Goal: Task Accomplishment & Management: Manage account settings

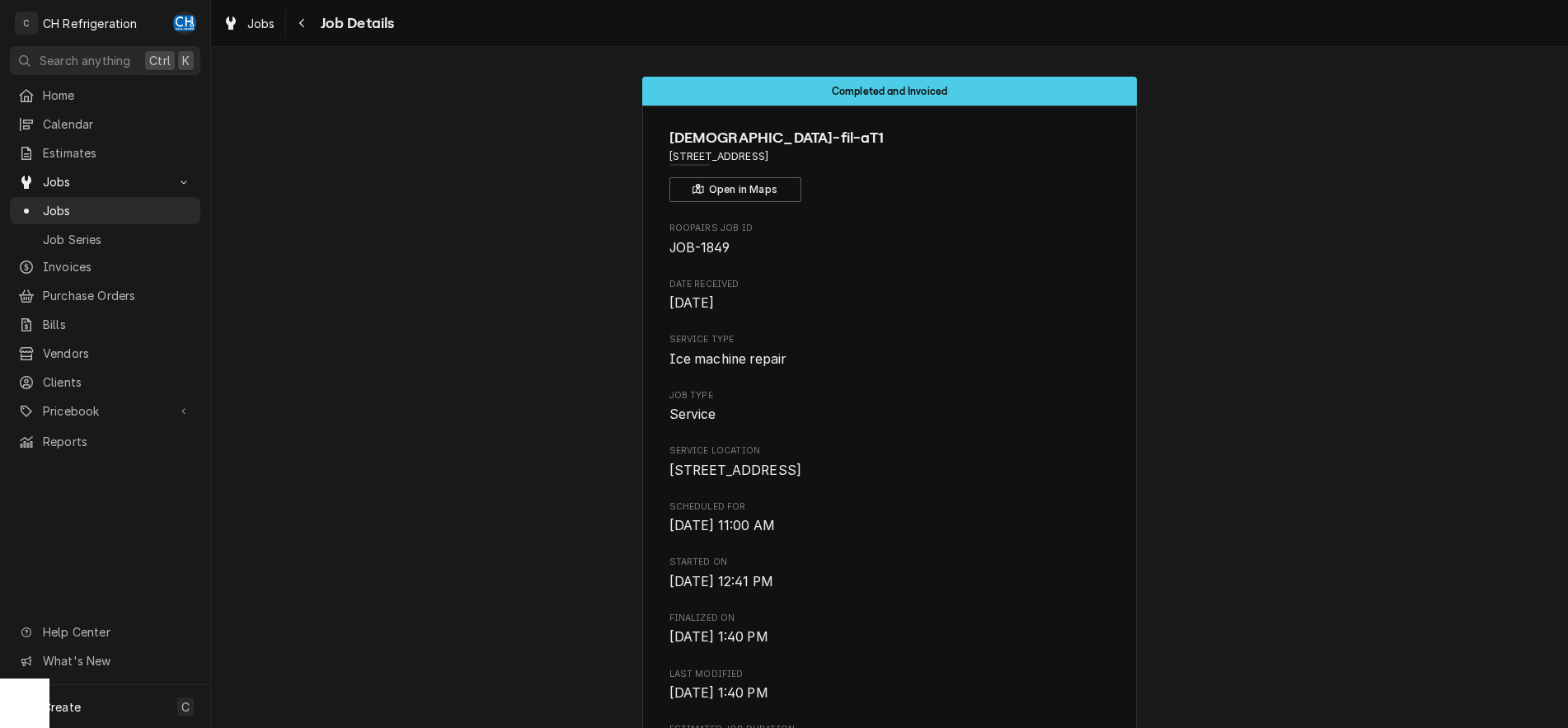
click at [303, 22] on icon "Navigate back" at bounding box center [302, 22] width 7 height 12
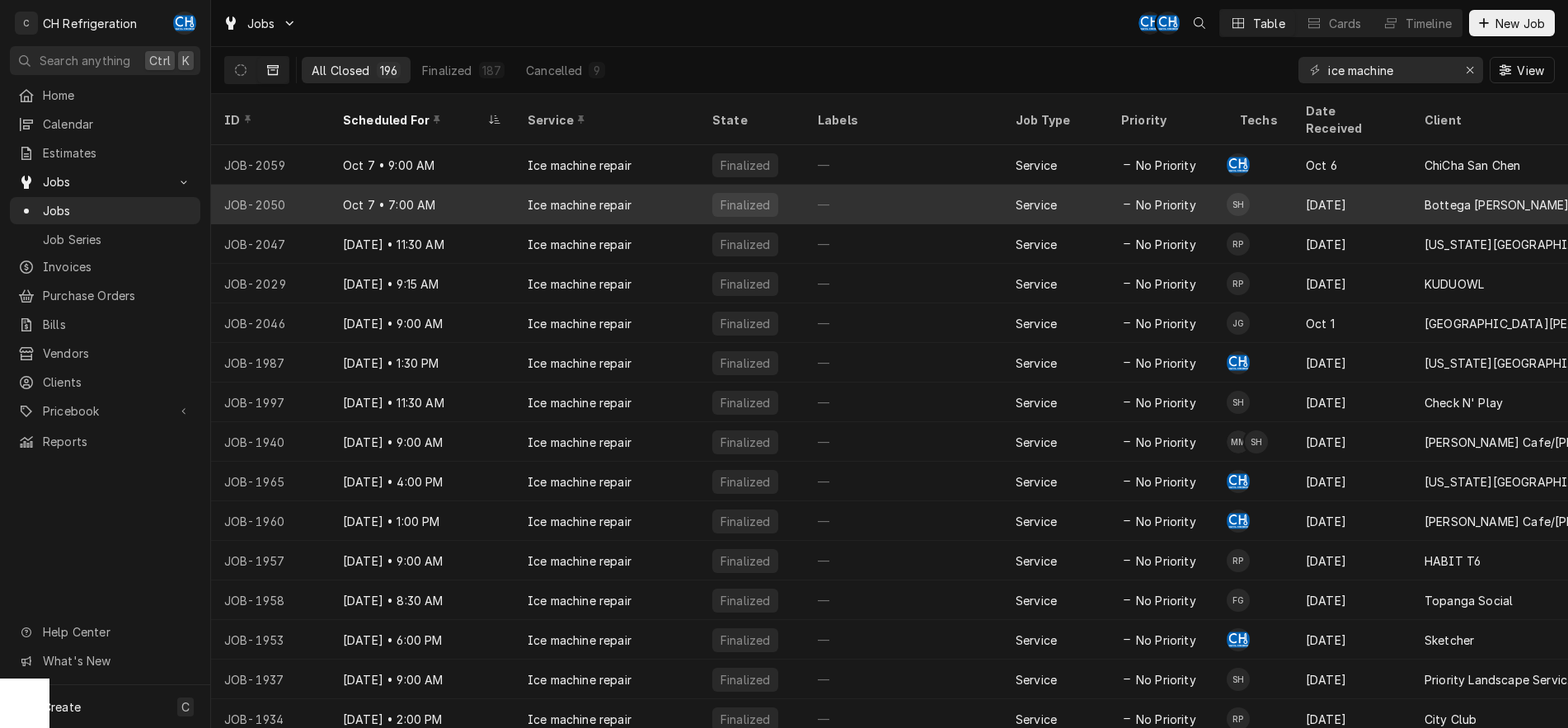
click at [822, 185] on div "—" at bounding box center [903, 205] width 198 height 39
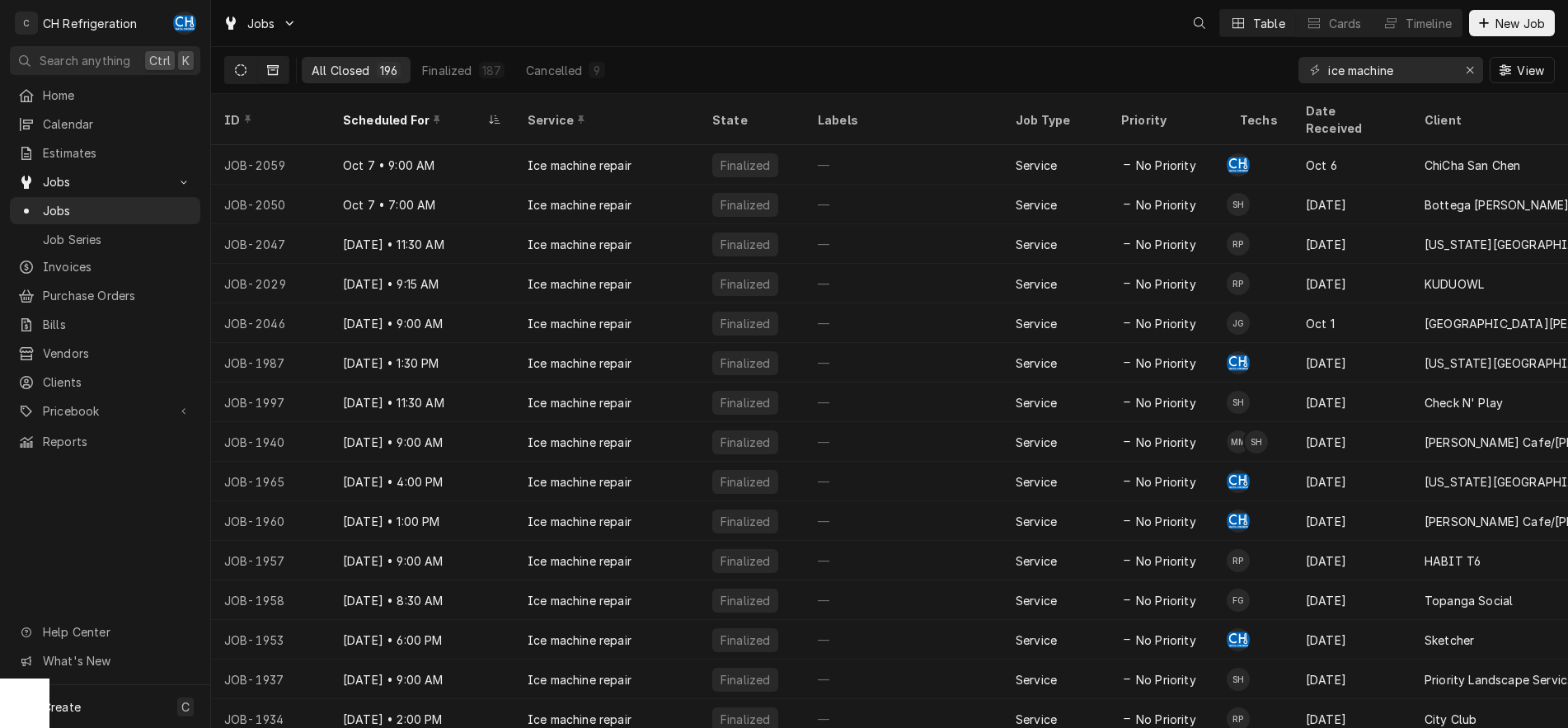
click at [245, 63] on button "Dynamic Content Wrapper" at bounding box center [240, 70] width 31 height 27
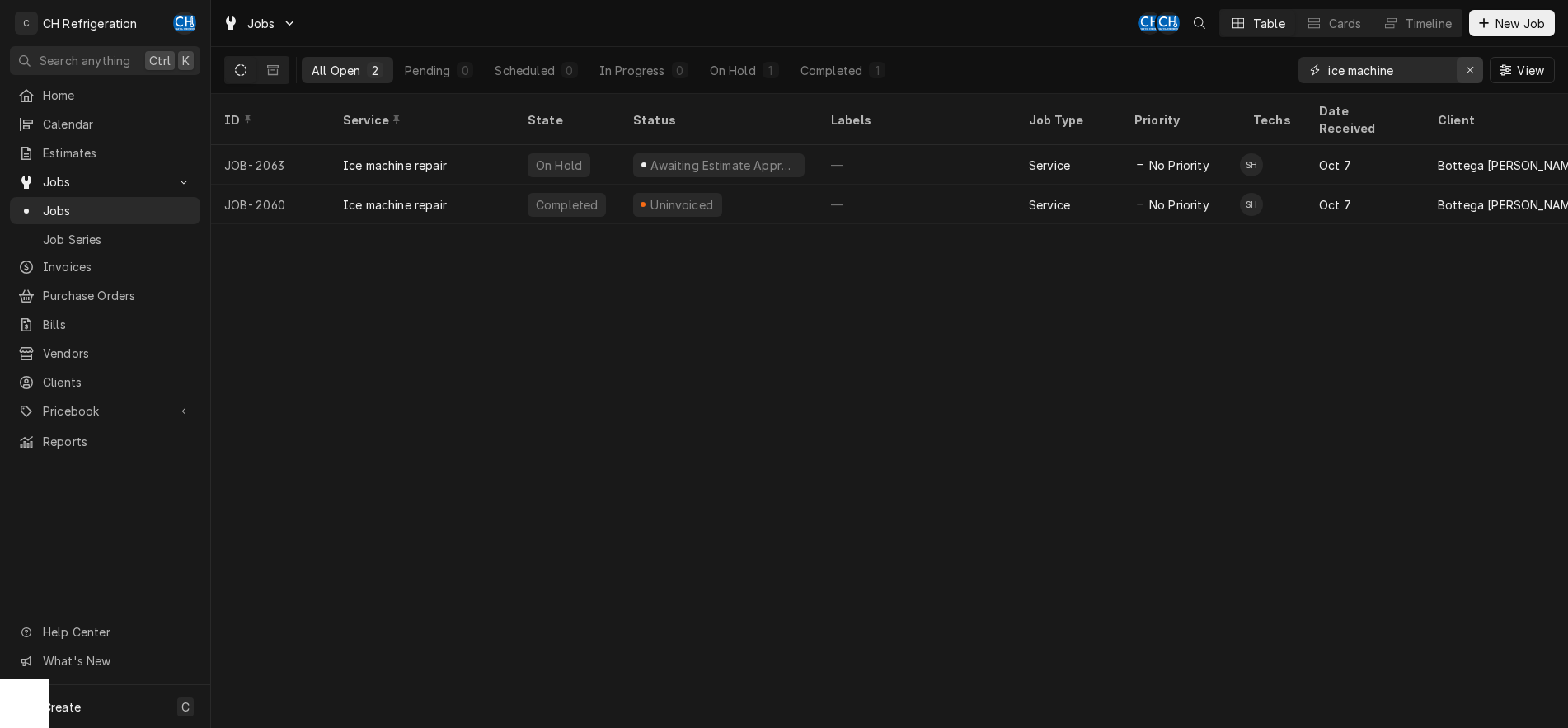
click at [1470, 70] on icon "Erase input" at bounding box center [1470, 69] width 9 height 12
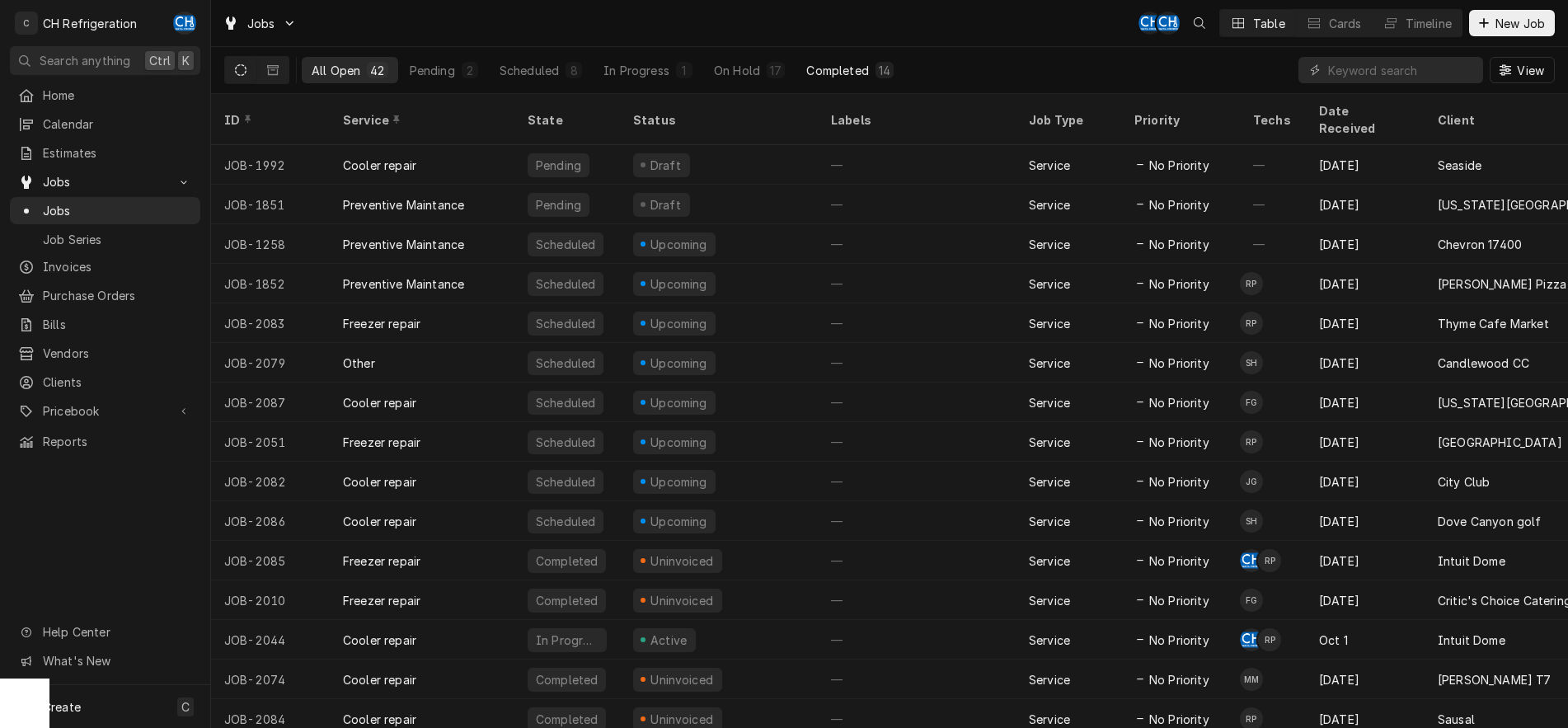
click at [831, 72] on div "Completed" at bounding box center [837, 69] width 61 height 17
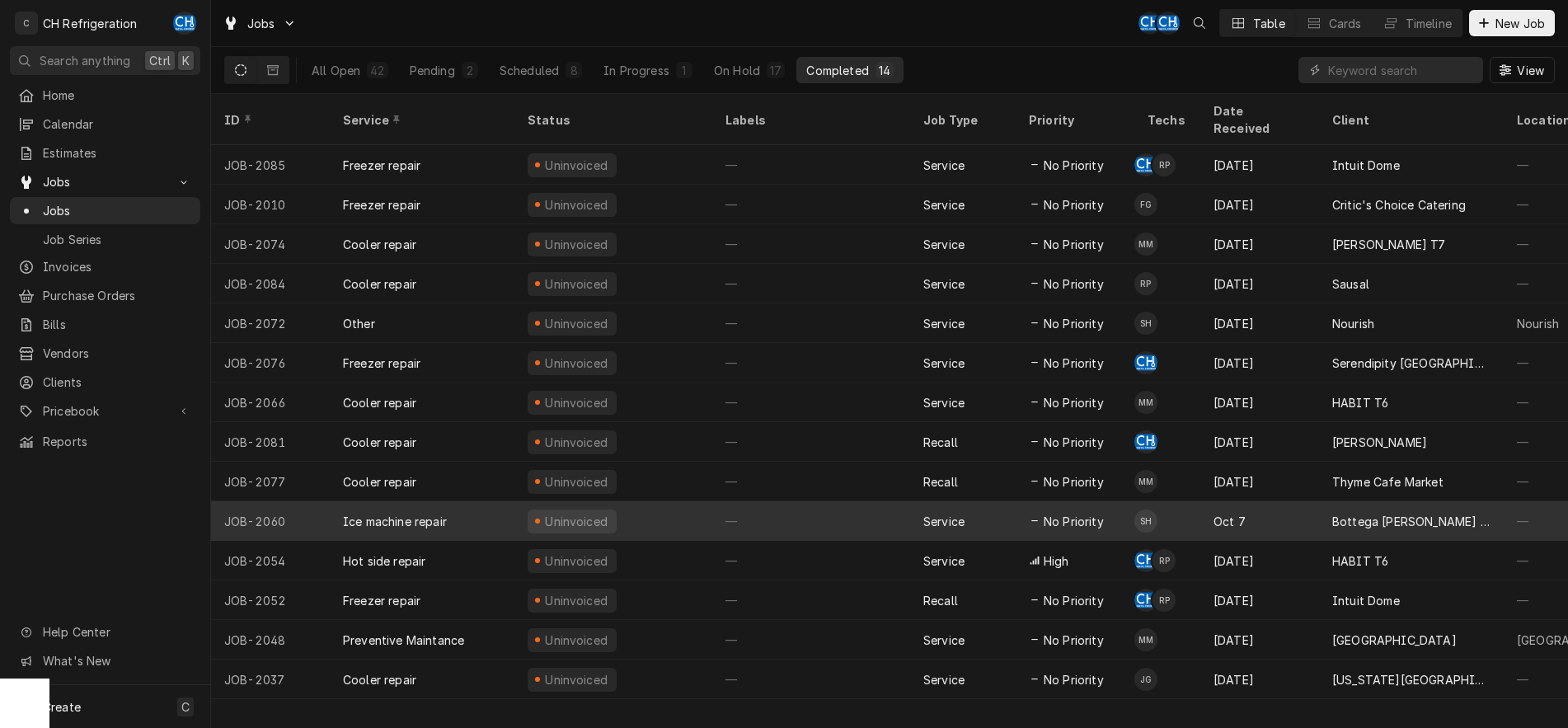
click at [870, 501] on div "—" at bounding box center [812, 521] width 198 height 39
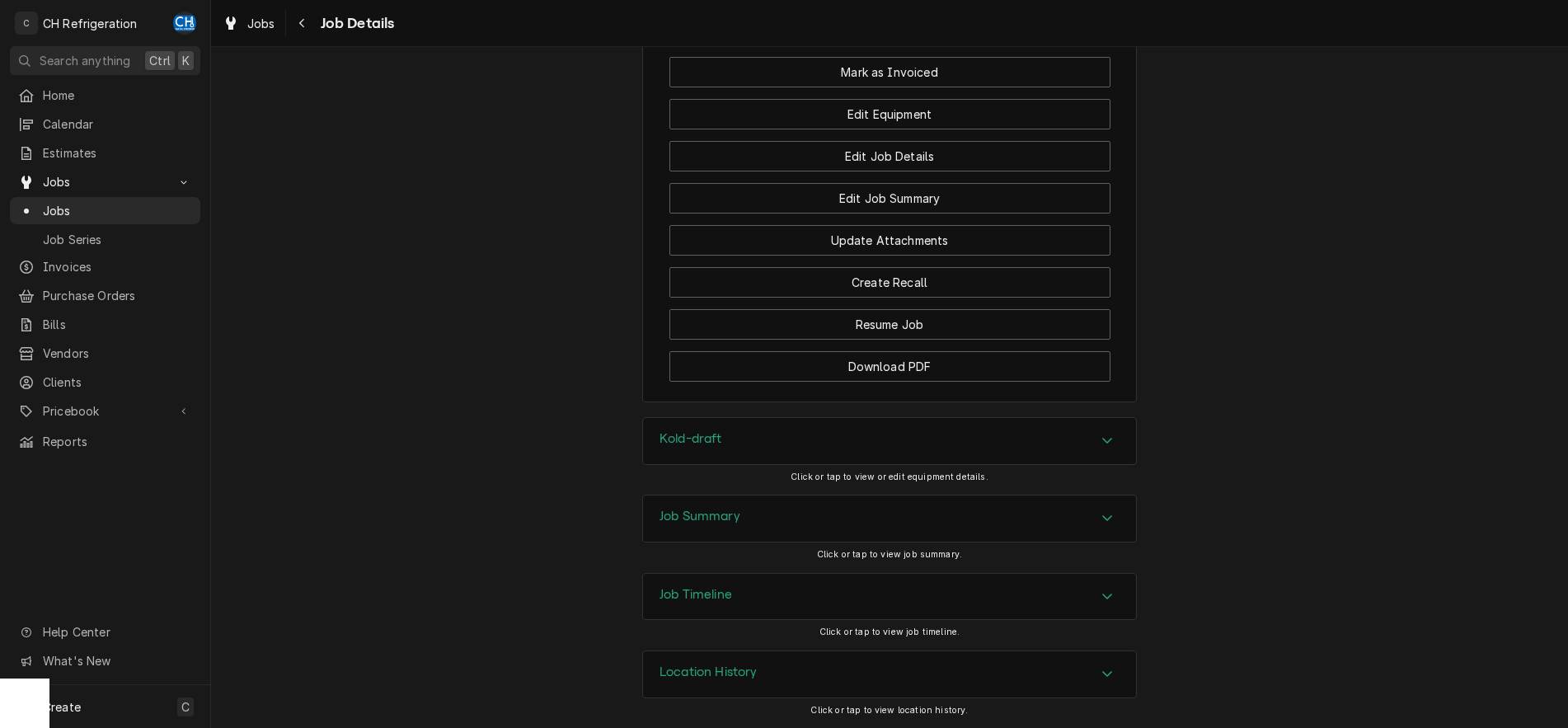
scroll to position [1346, 0]
click at [1106, 525] on div "Accordion Header" at bounding box center [1107, 519] width 25 height 20
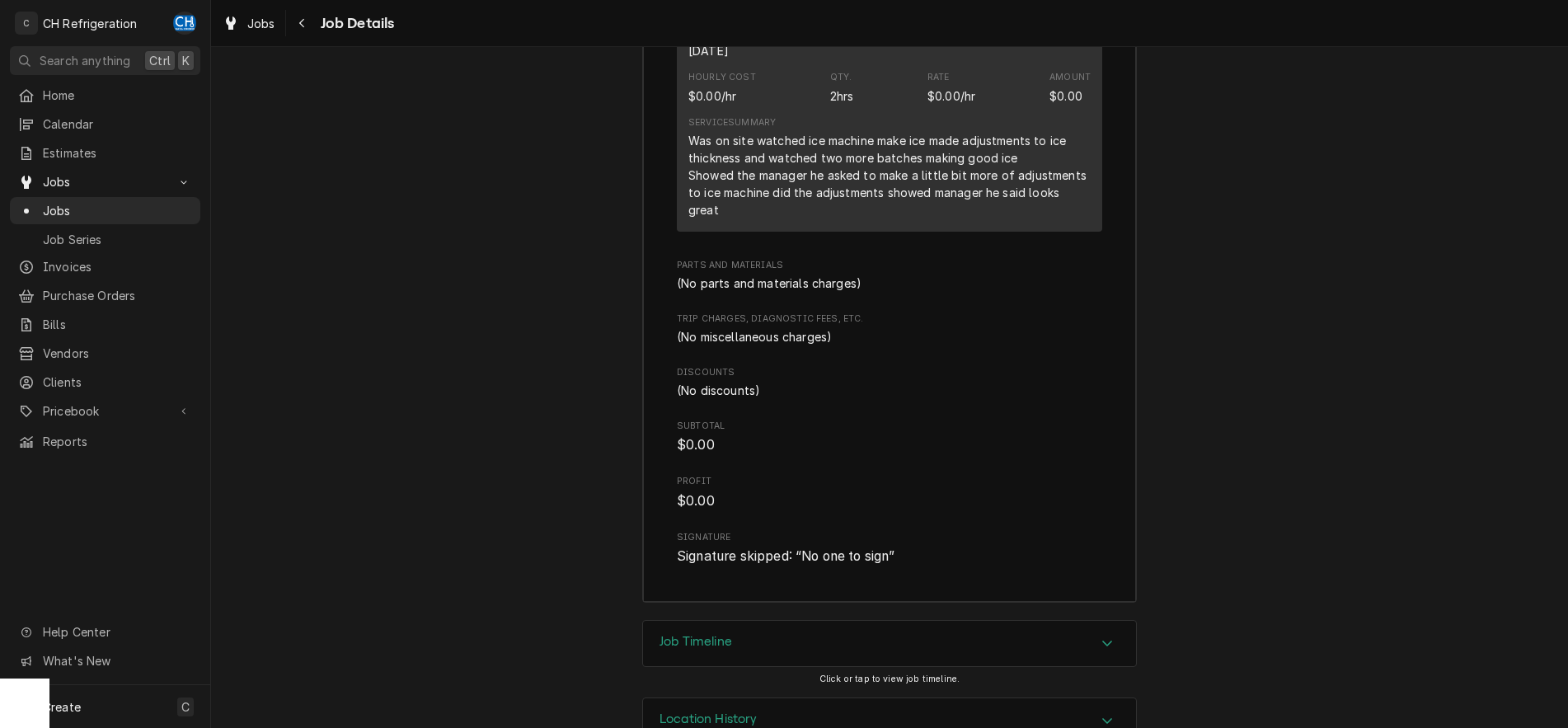
scroll to position [2224, 0]
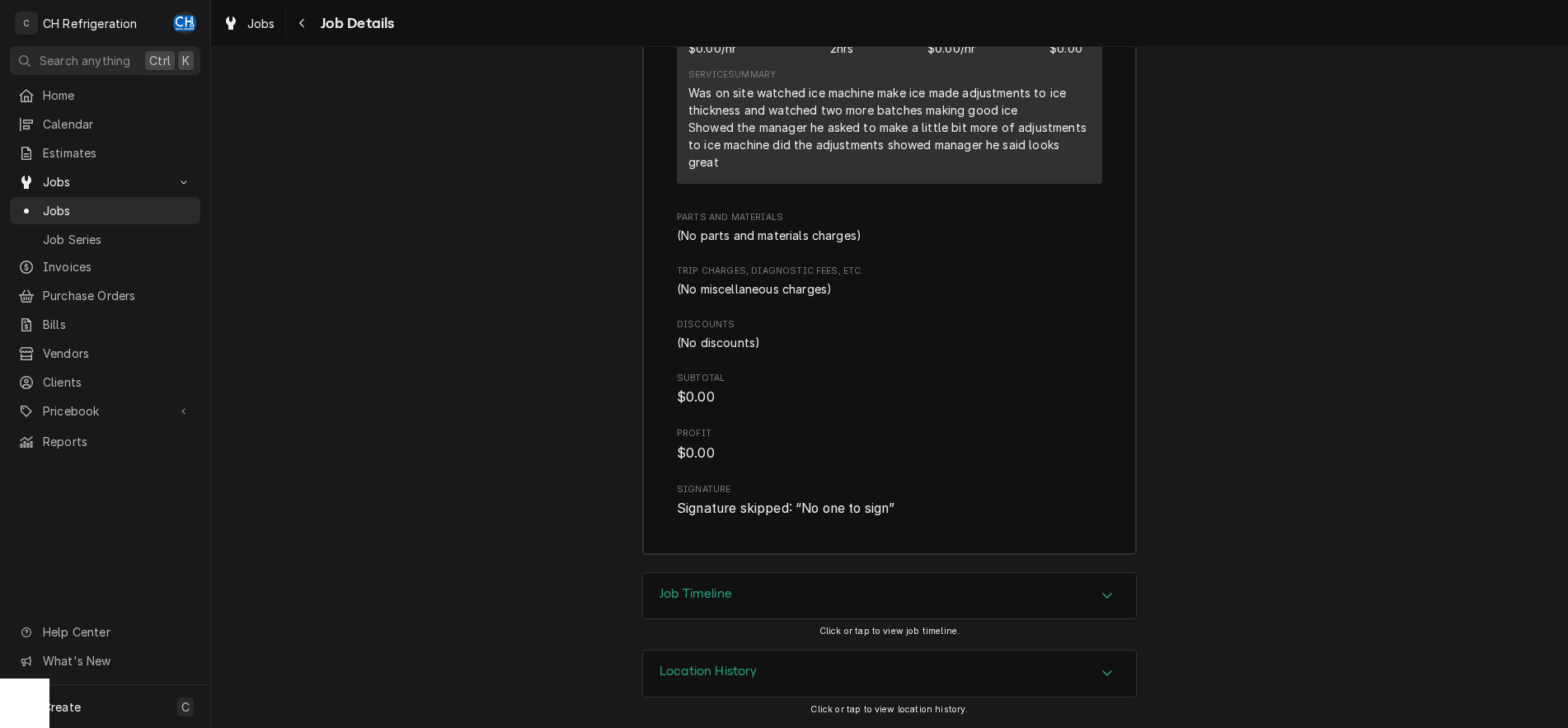
click at [1097, 595] on div "Accordion Header" at bounding box center [1107, 596] width 25 height 20
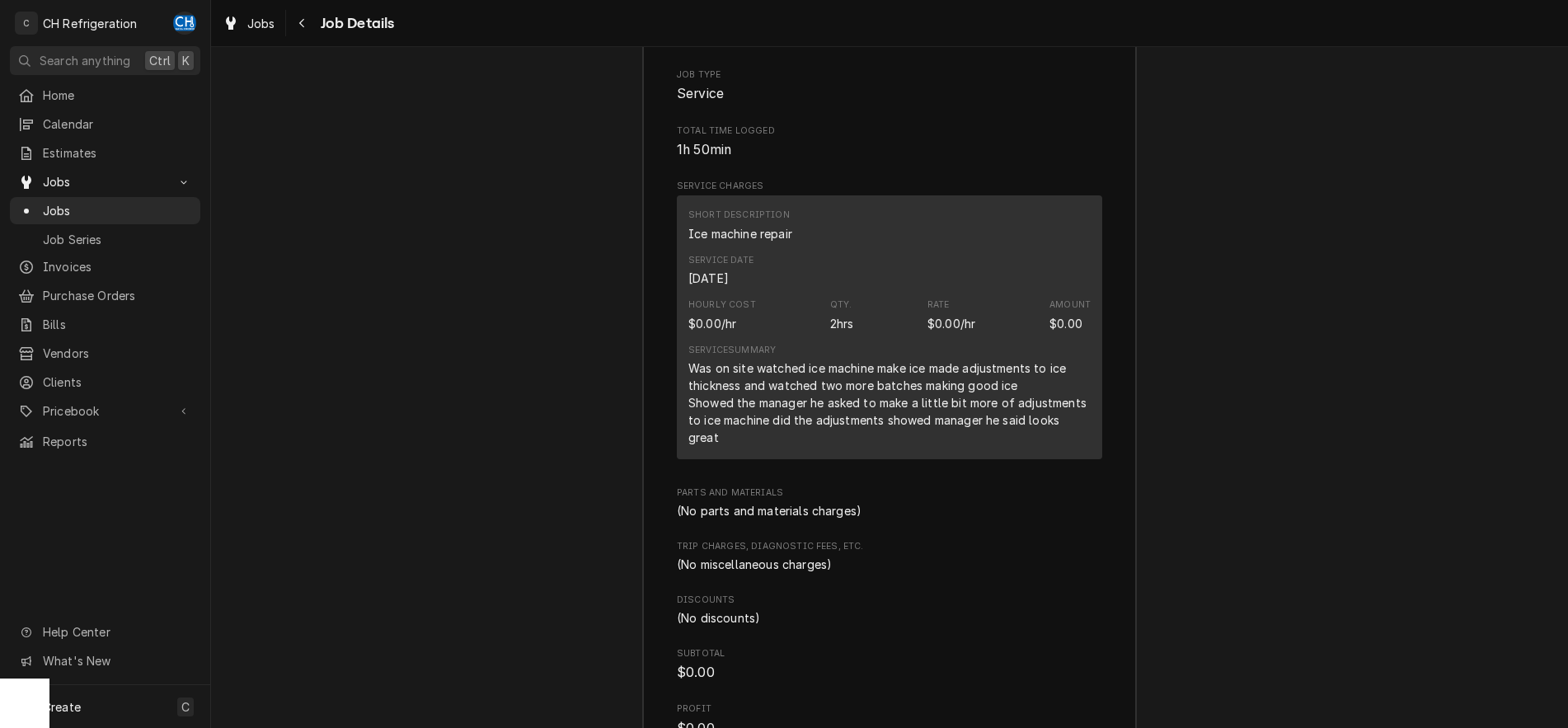
scroll to position [1935, 0]
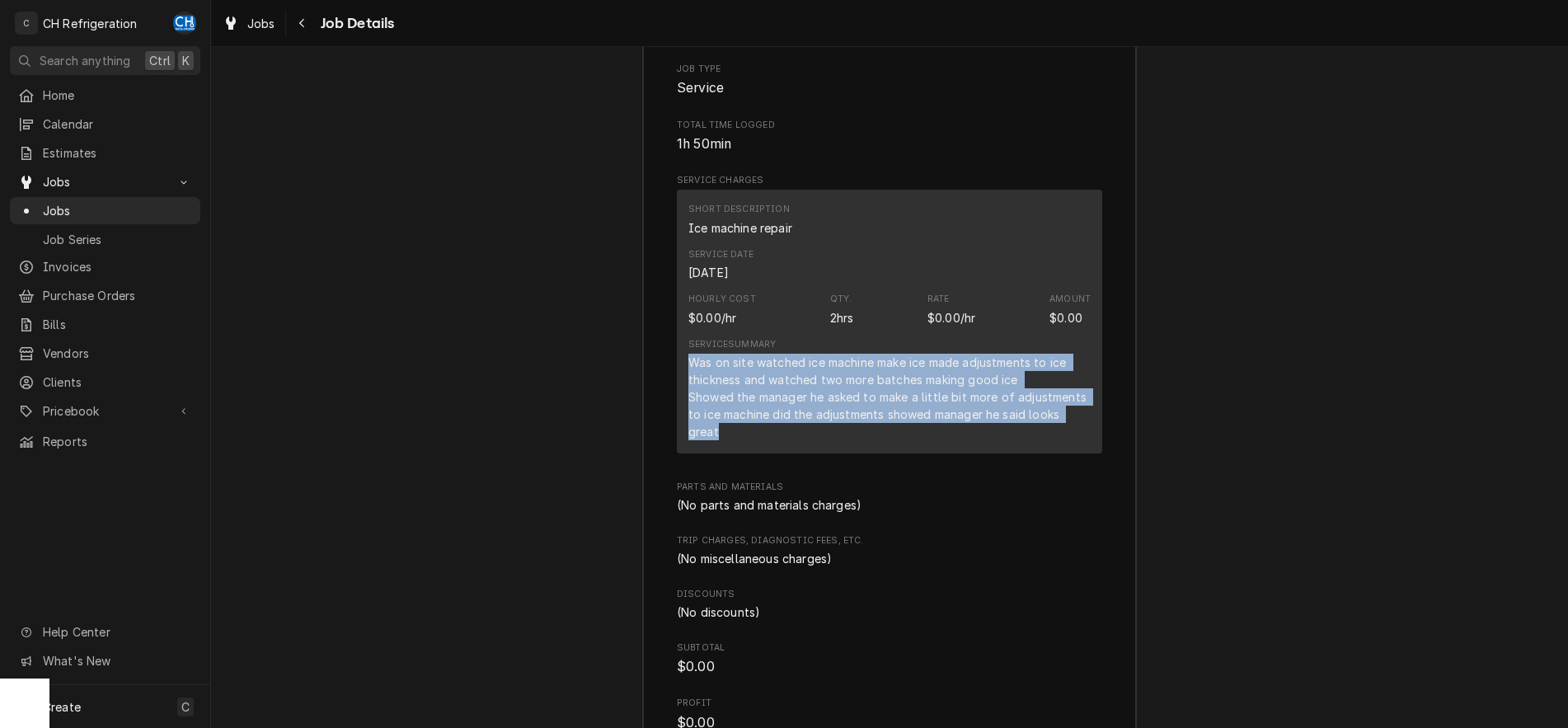
drag, startPoint x: 689, startPoint y: 382, endPoint x: 1084, endPoint y: 458, distance: 402.2
click at [1084, 441] on div "Was on site watched ice machine make ice made adjustments to ice thickness and …" at bounding box center [890, 397] width 402 height 86
copy div "Was on site watched ice machine make ice made adjustments to ice thickness and …"
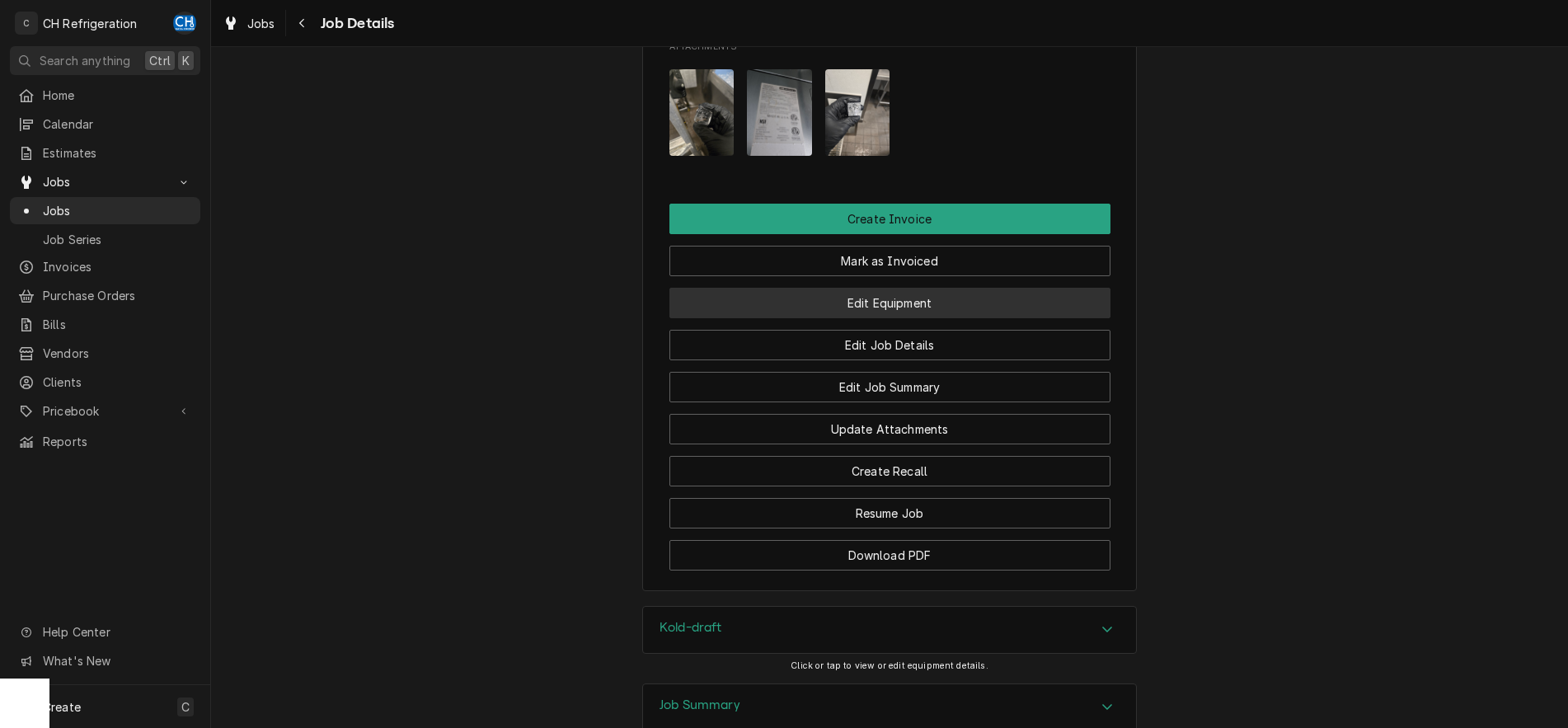
scroll to position [1177, 0]
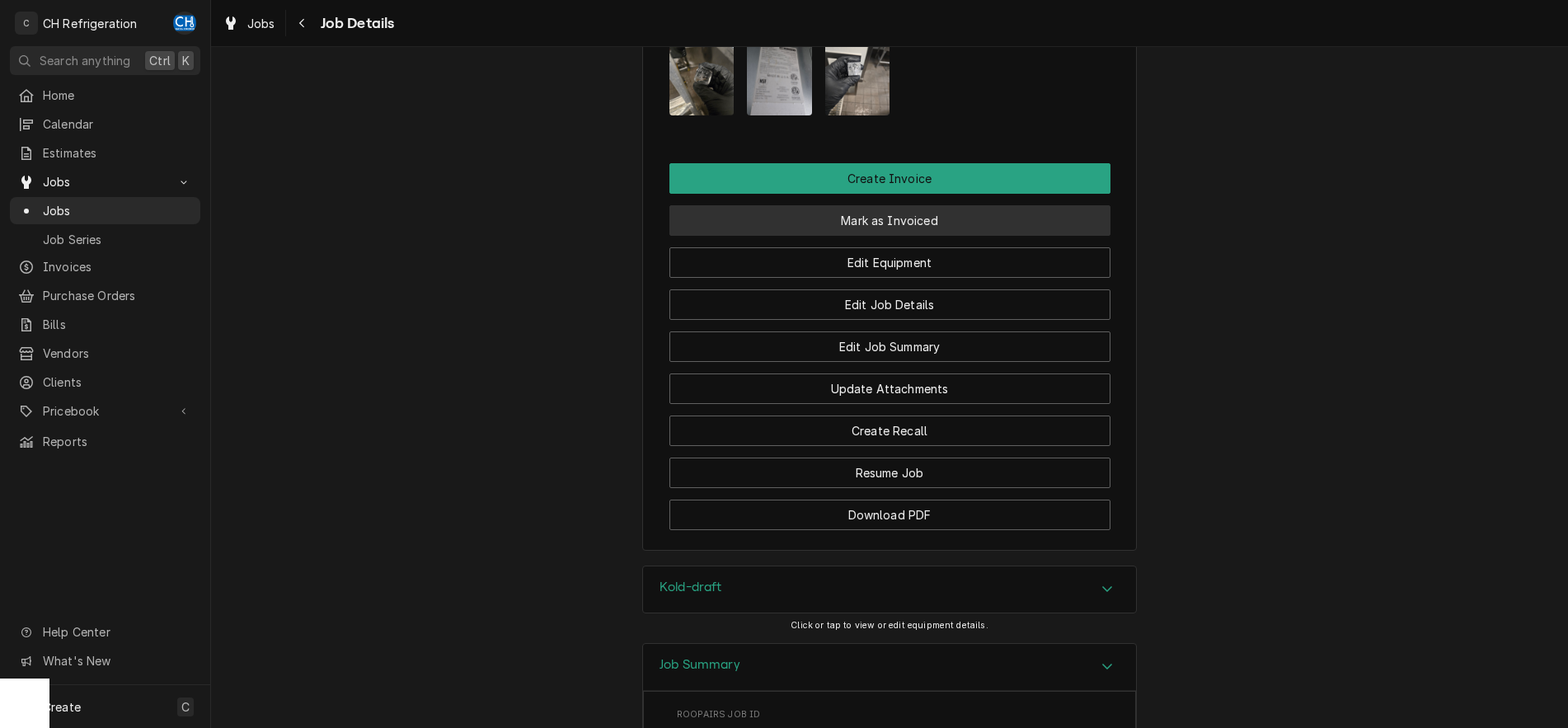
click at [905, 236] on button "Mark as Invoiced" at bounding box center [890, 221] width 441 height 30
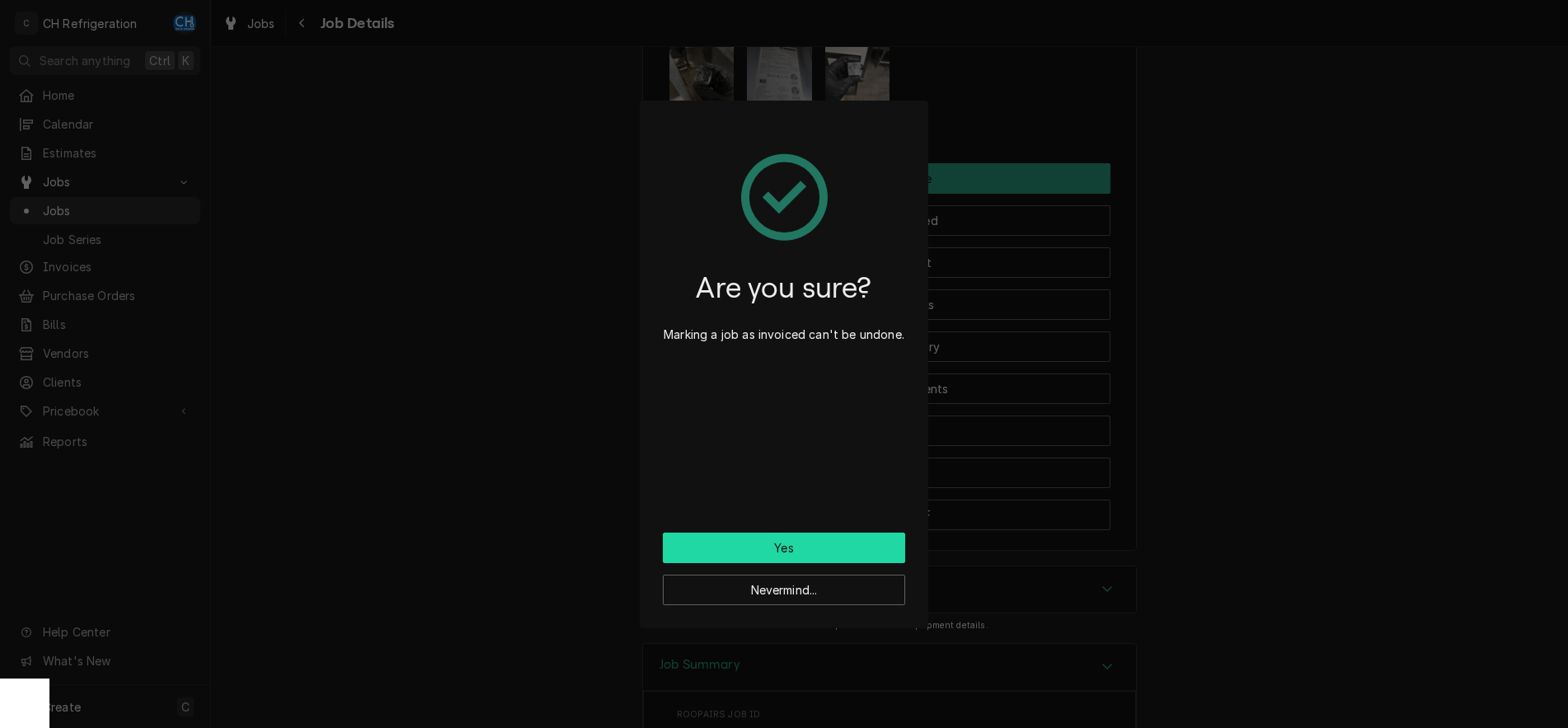
click at [811, 543] on button "Yes" at bounding box center [784, 548] width 242 height 30
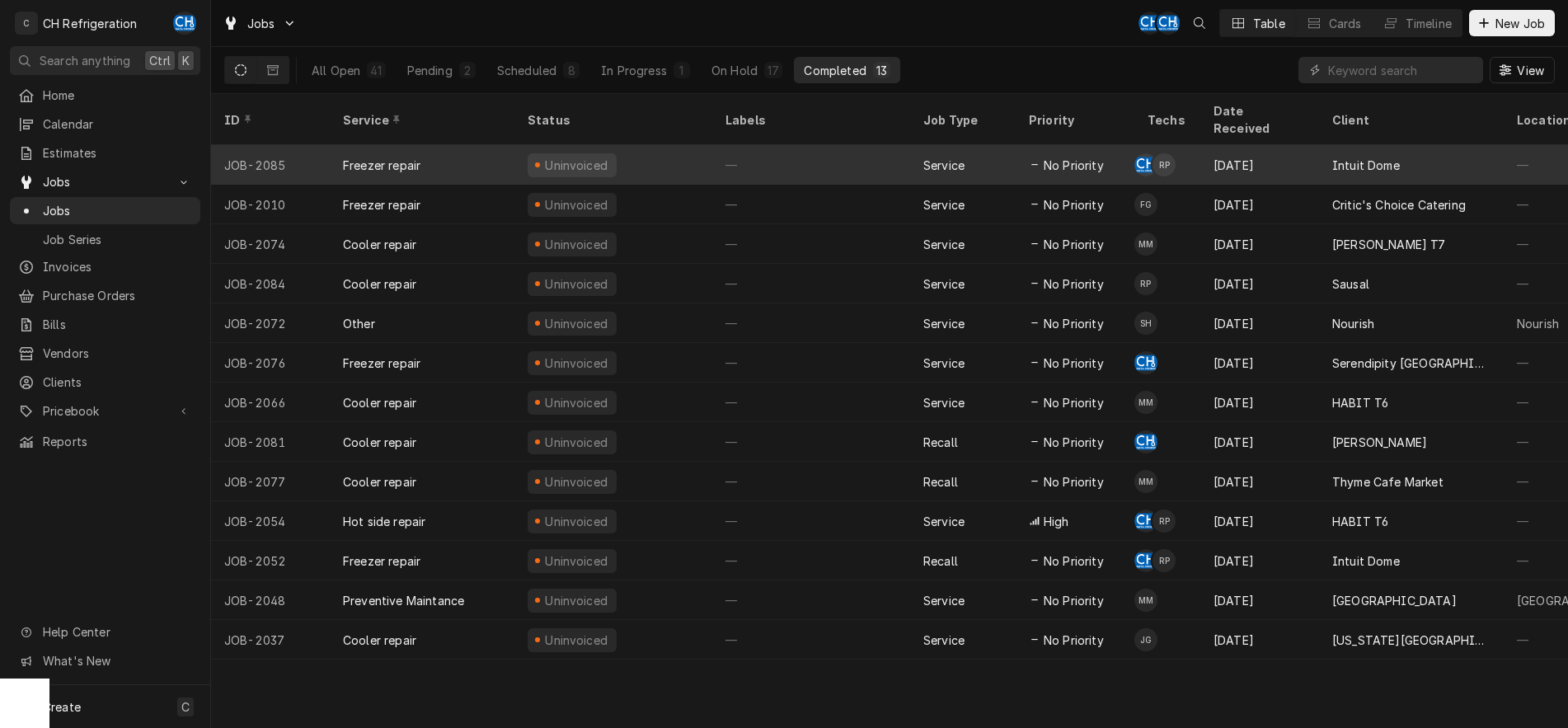
click at [871, 145] on div "—" at bounding box center [812, 165] width 198 height 39
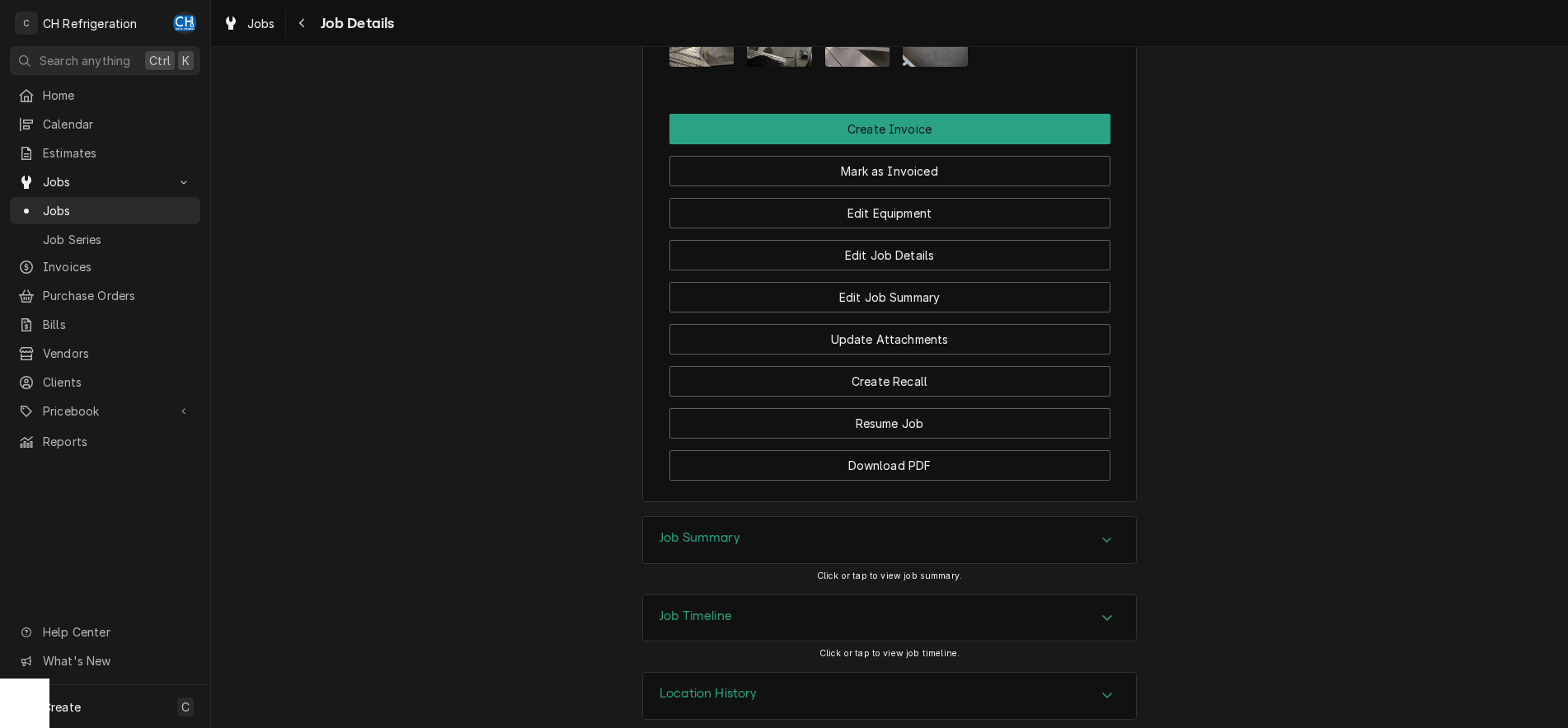
scroll to position [1450, 0]
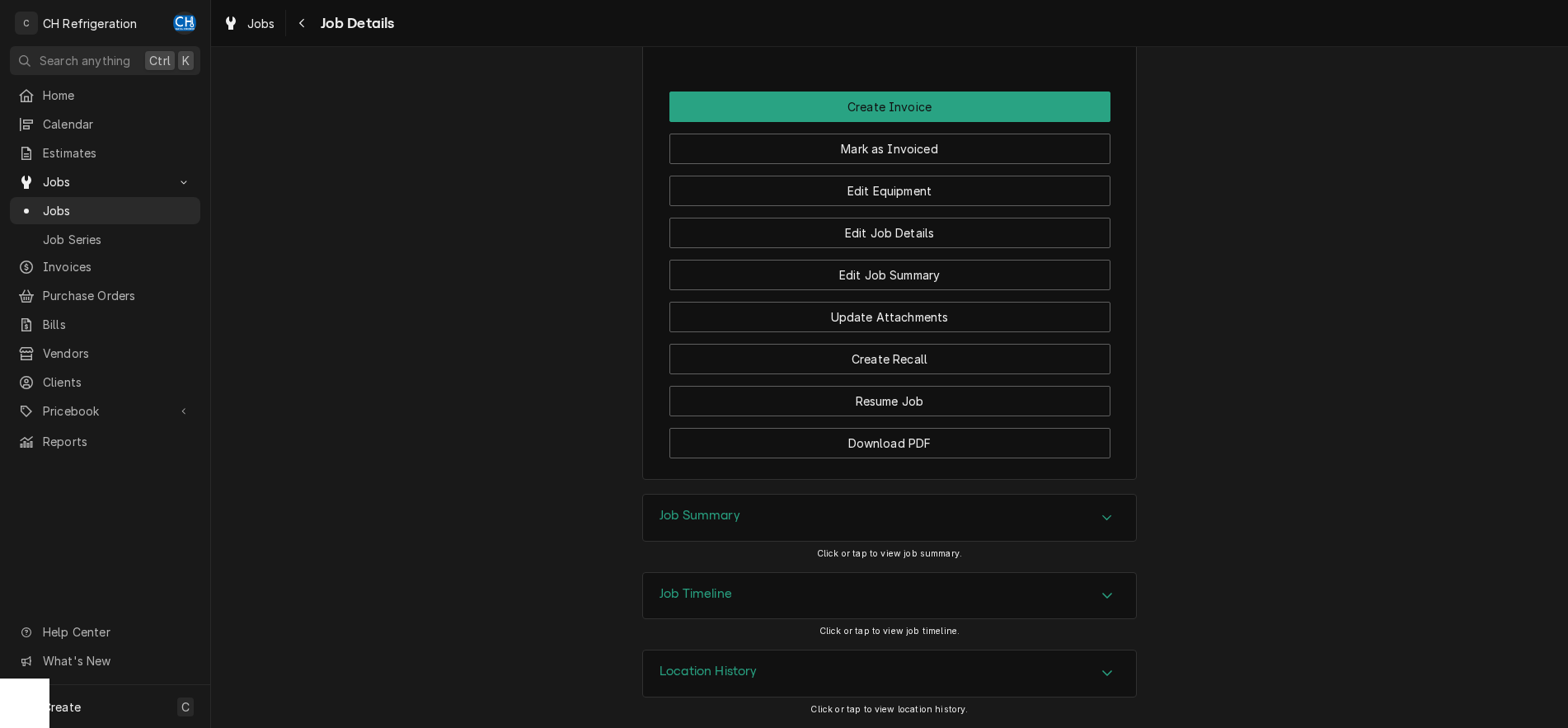
click at [1116, 520] on div "Accordion Header" at bounding box center [1107, 518] width 25 height 20
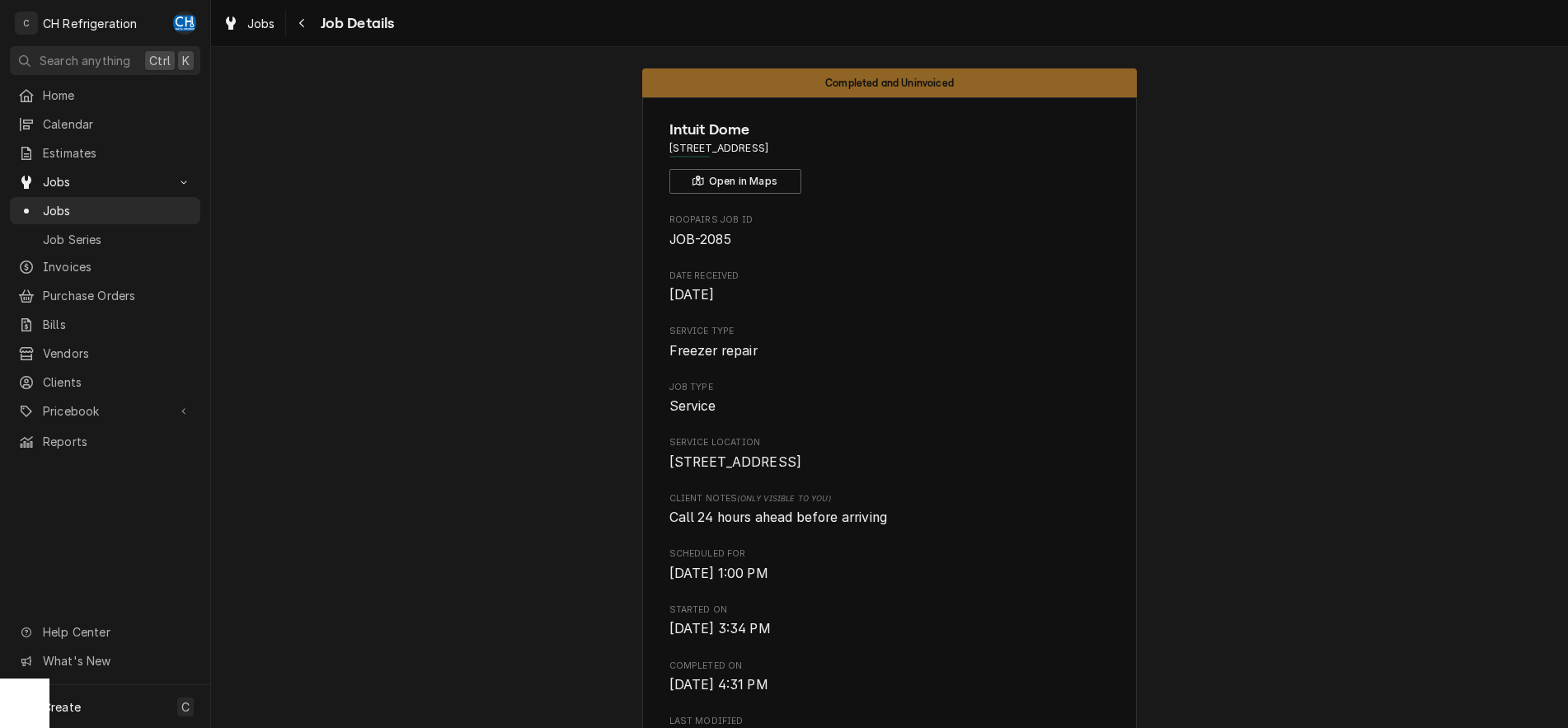
scroll to position [0, 0]
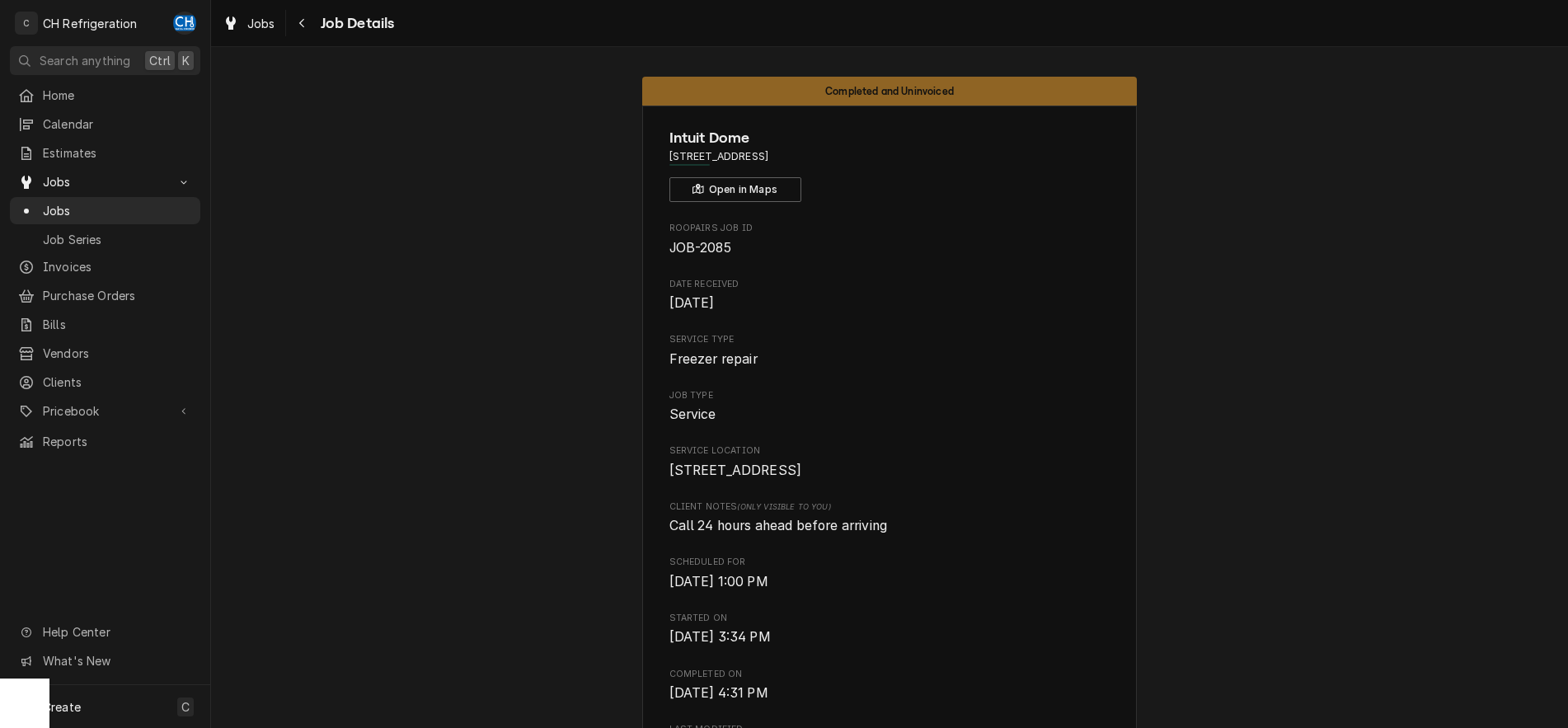
drag, startPoint x: 668, startPoint y: 468, endPoint x: 826, endPoint y: 508, distance: 163.0
copy span "[STREET_ADDRESS]"
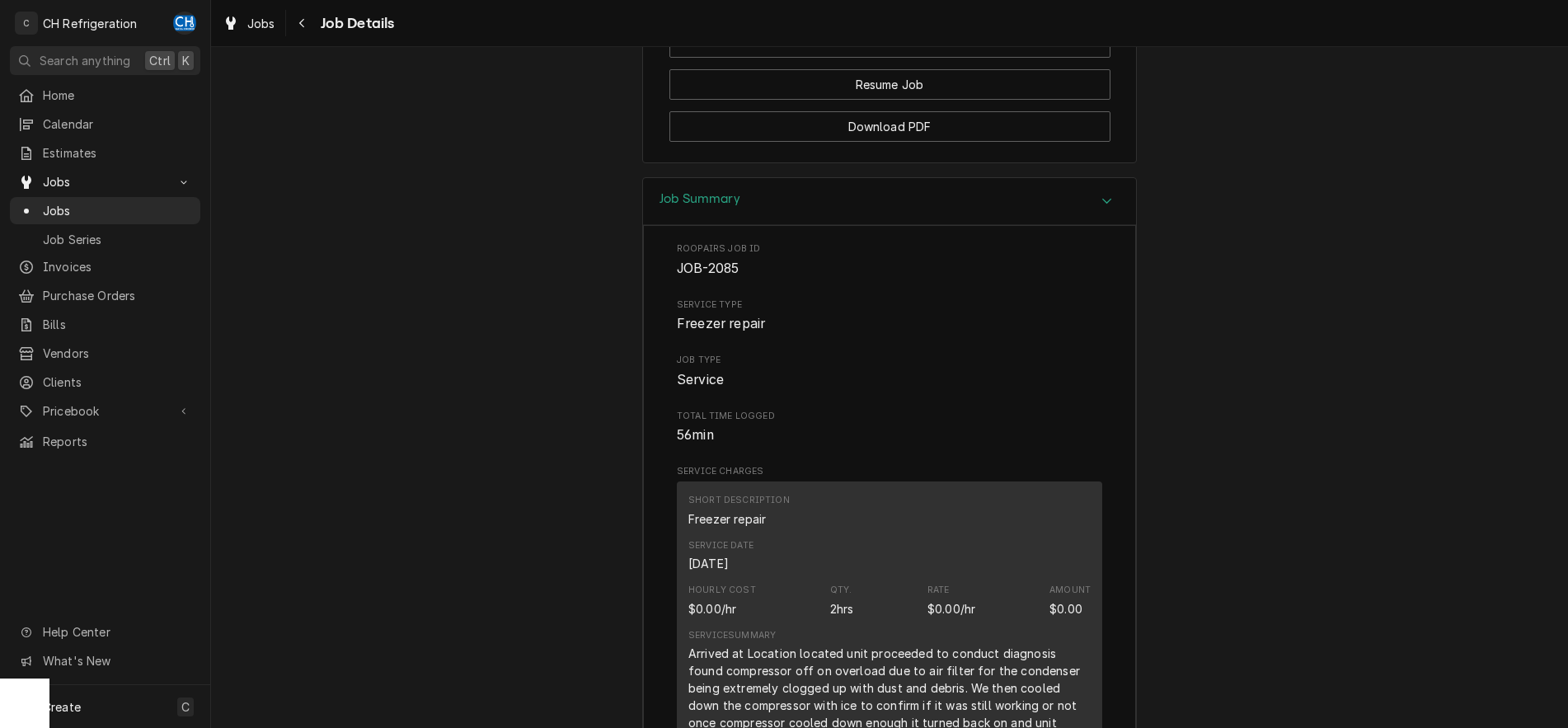
scroll to position [2187, 0]
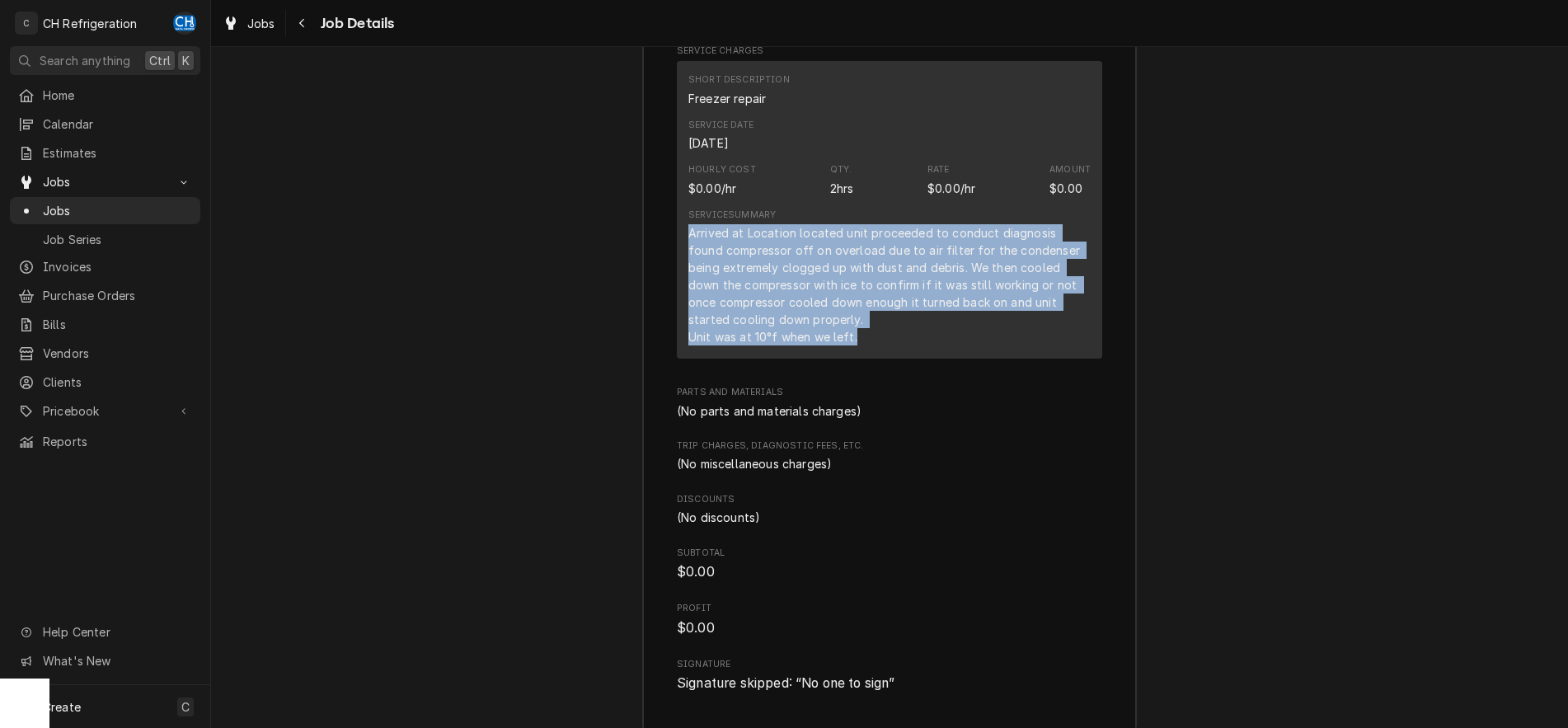
drag, startPoint x: 691, startPoint y: 232, endPoint x: 1049, endPoint y: 343, distance: 374.8
click at [1049, 343] on div "Arrived at Location located unit proceeded to conduct diagnosis found compresso…" at bounding box center [890, 285] width 402 height 121
copy div "Arrived at Location located unit proceeded to conduct diagnosis found compresso…"
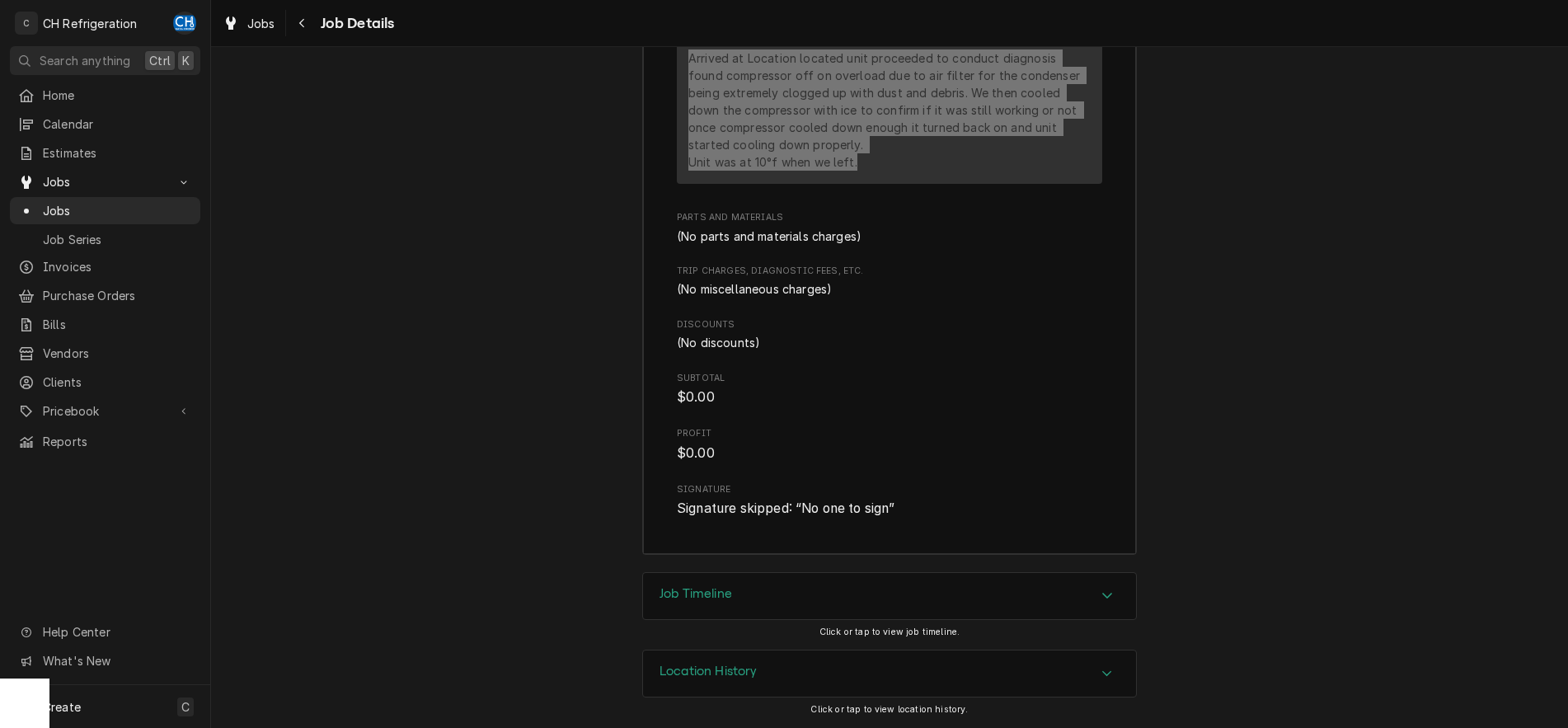
scroll to position [1353, 0]
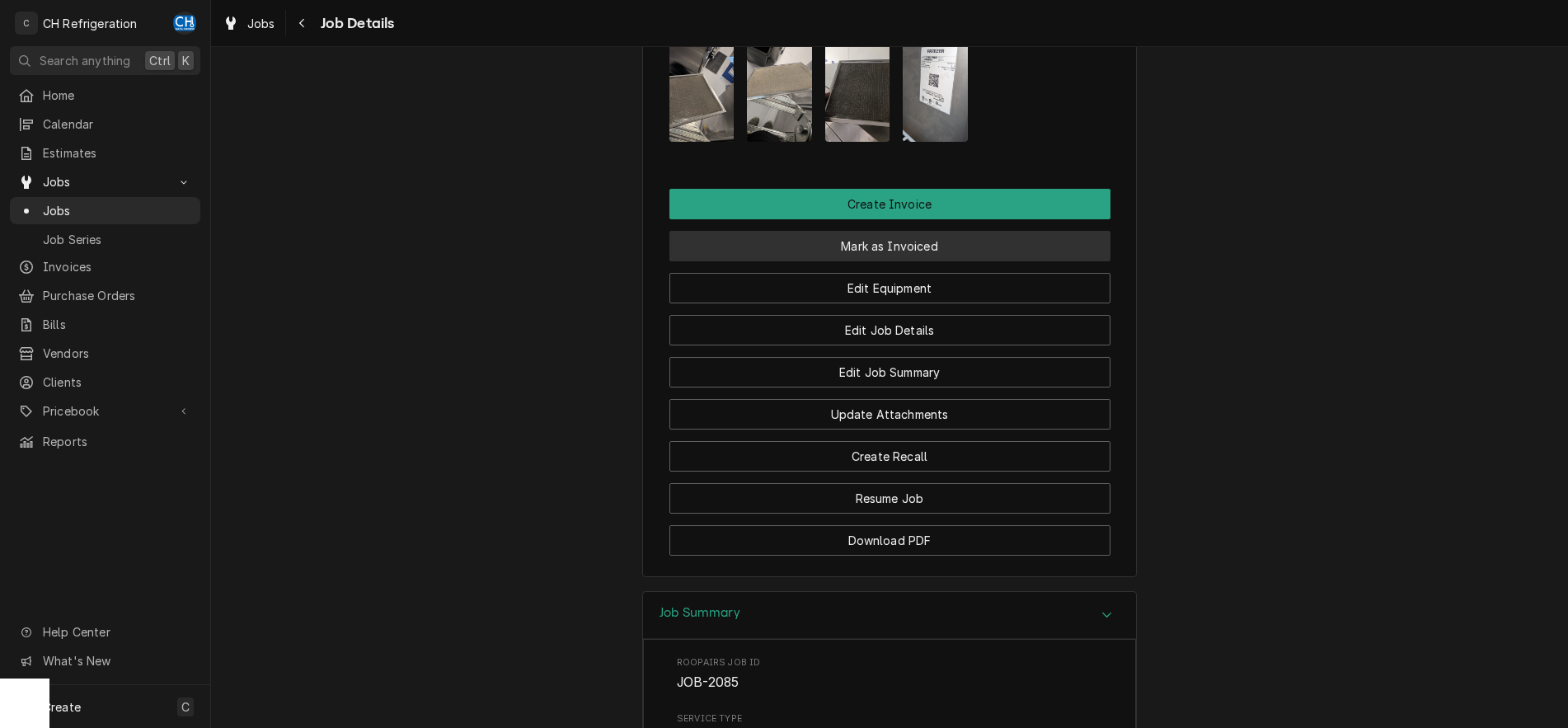
click at [935, 250] on button "Mark as Invoiced" at bounding box center [890, 246] width 441 height 30
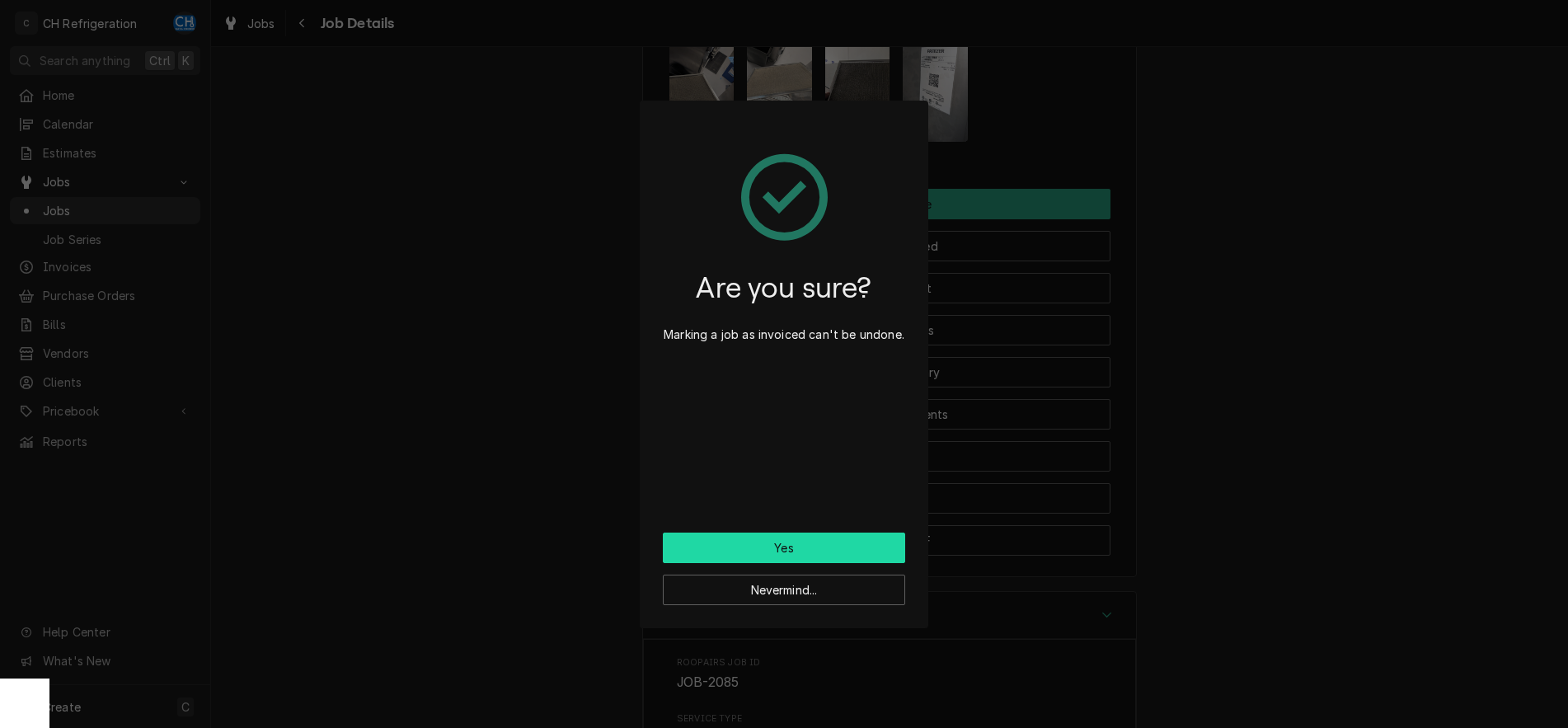
click at [765, 553] on button "Yes" at bounding box center [784, 548] width 242 height 30
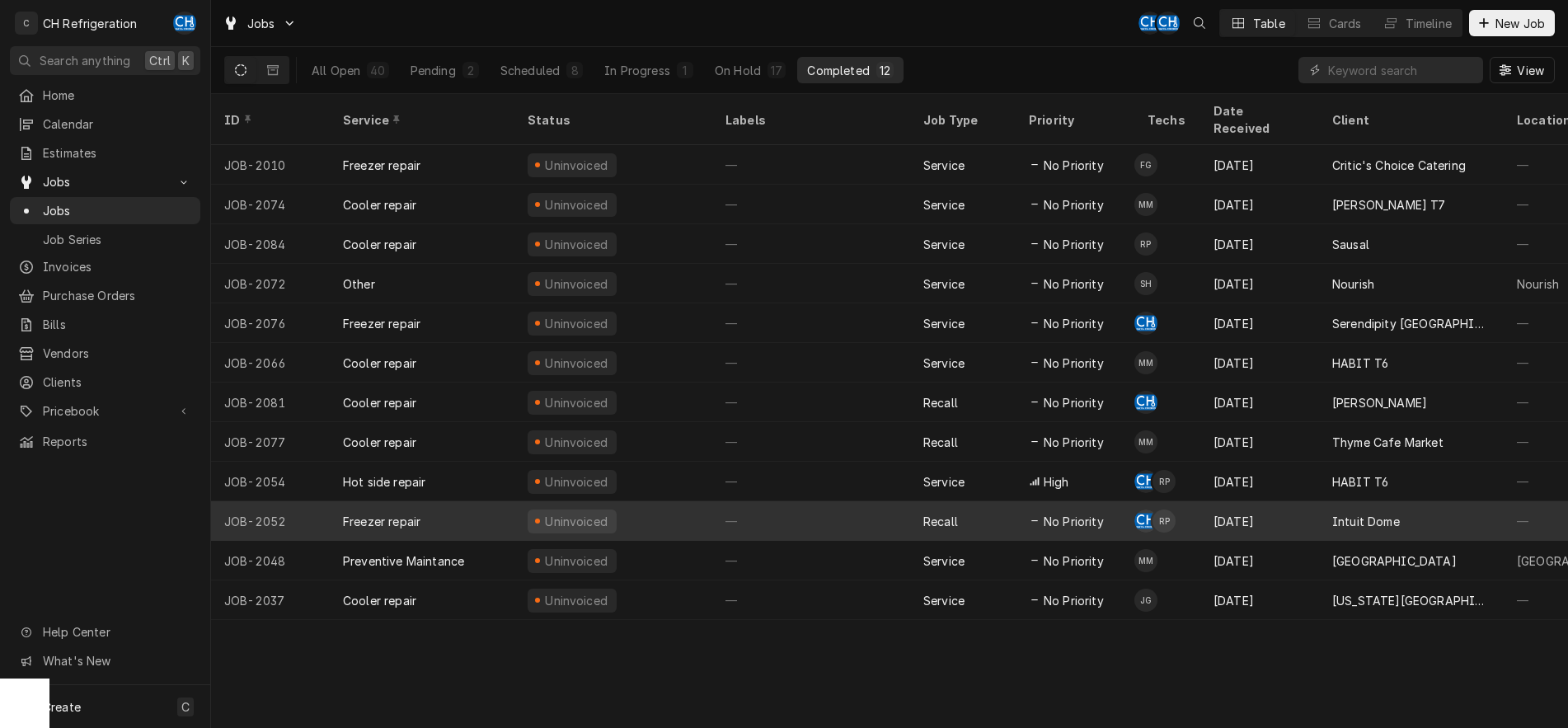
click at [848, 501] on div "—" at bounding box center [812, 521] width 198 height 39
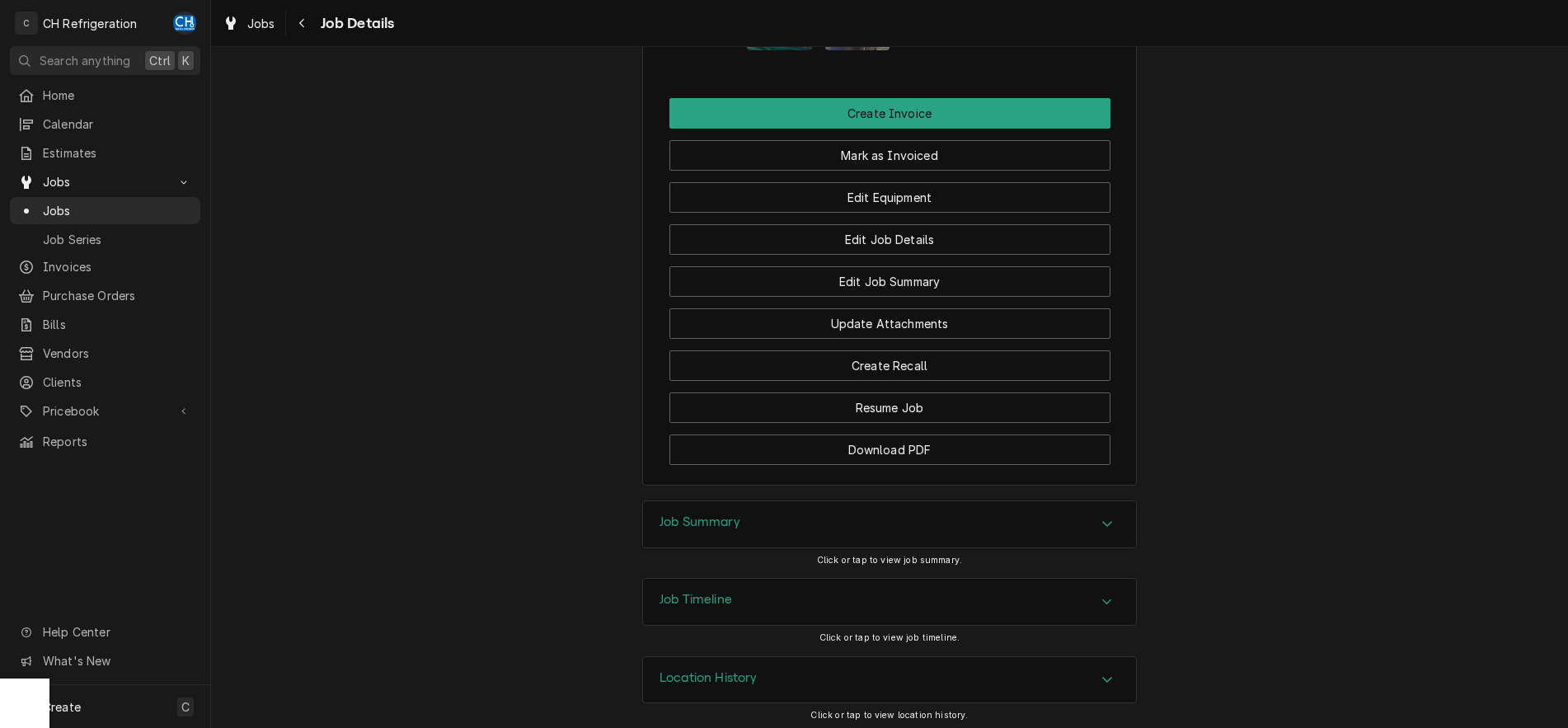
scroll to position [1597, 0]
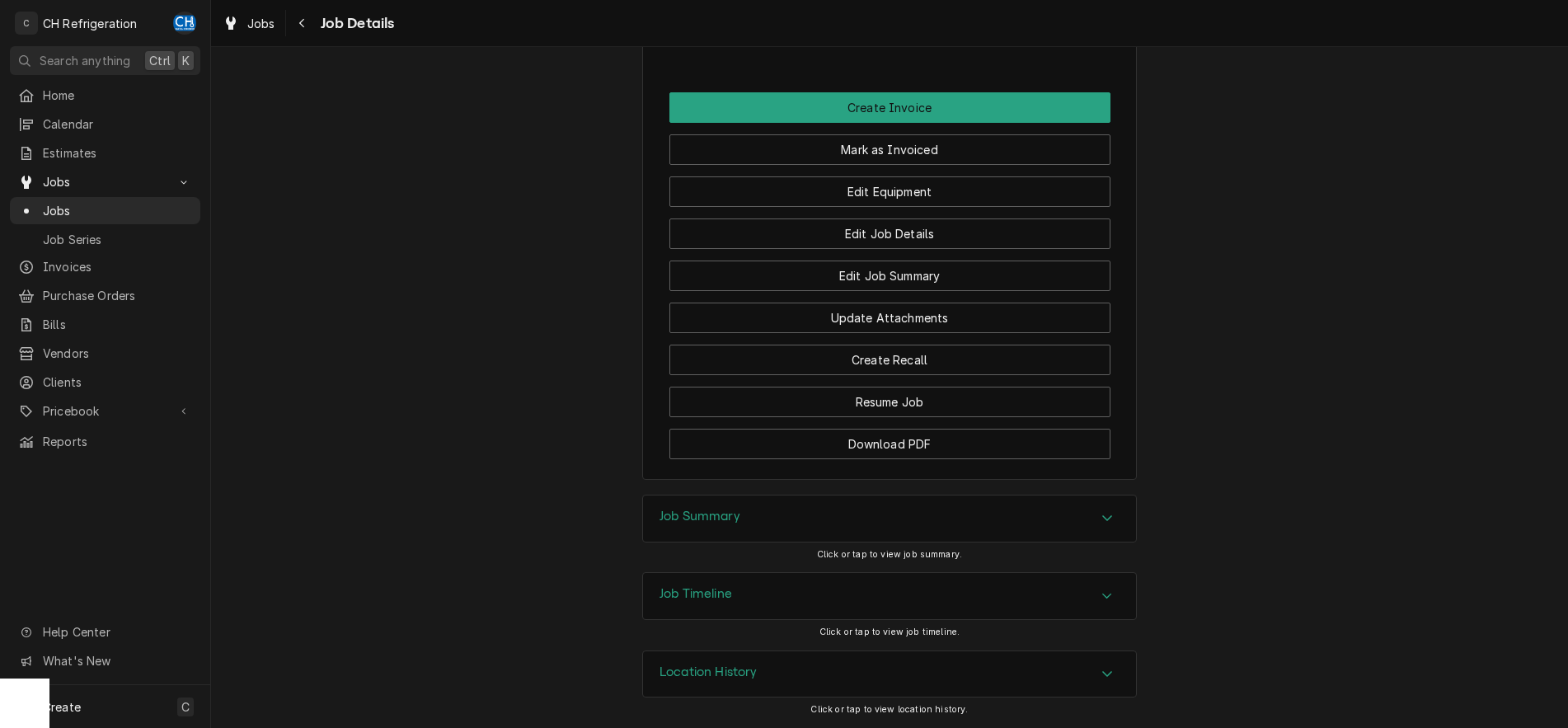
click at [1111, 519] on icon "Accordion Header" at bounding box center [1107, 517] width 12 height 13
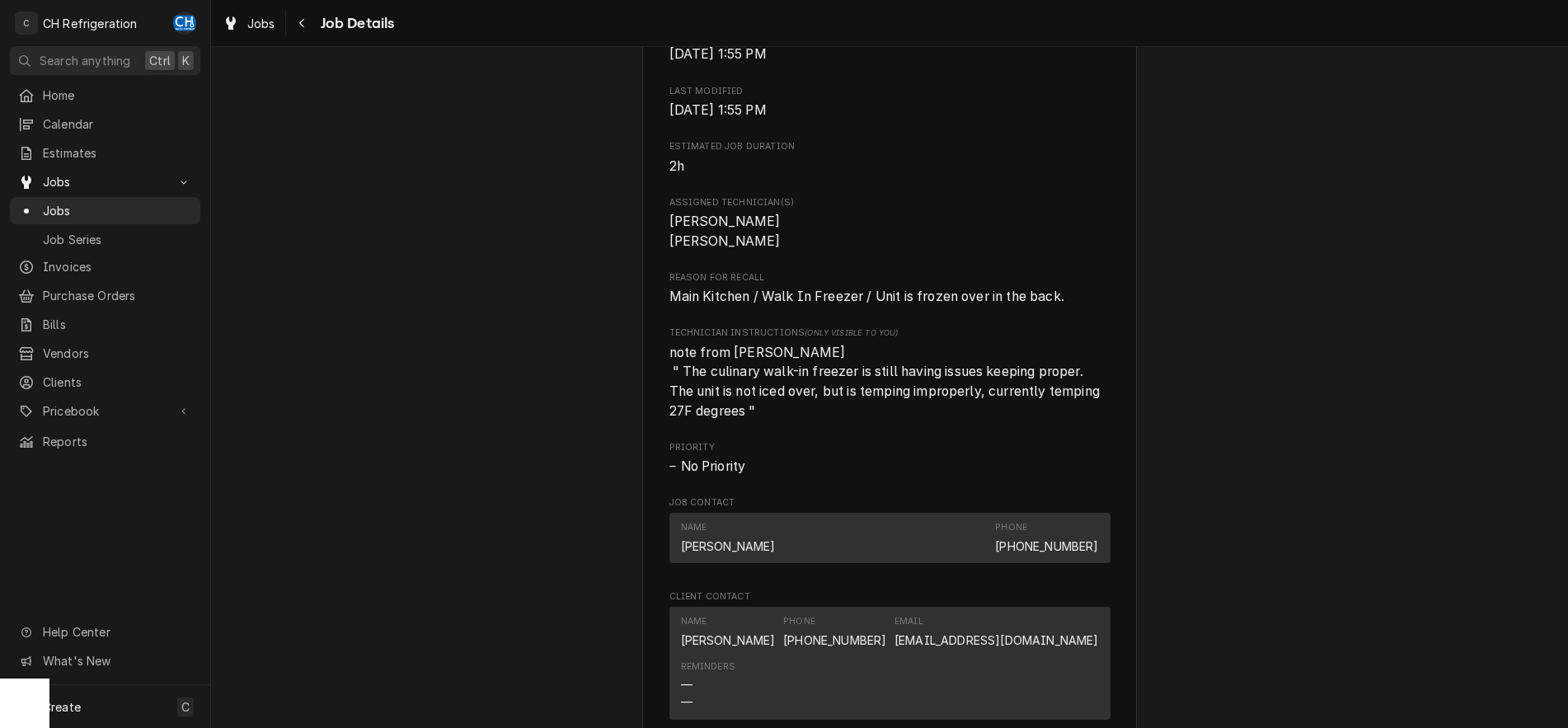
scroll to position [691, 0]
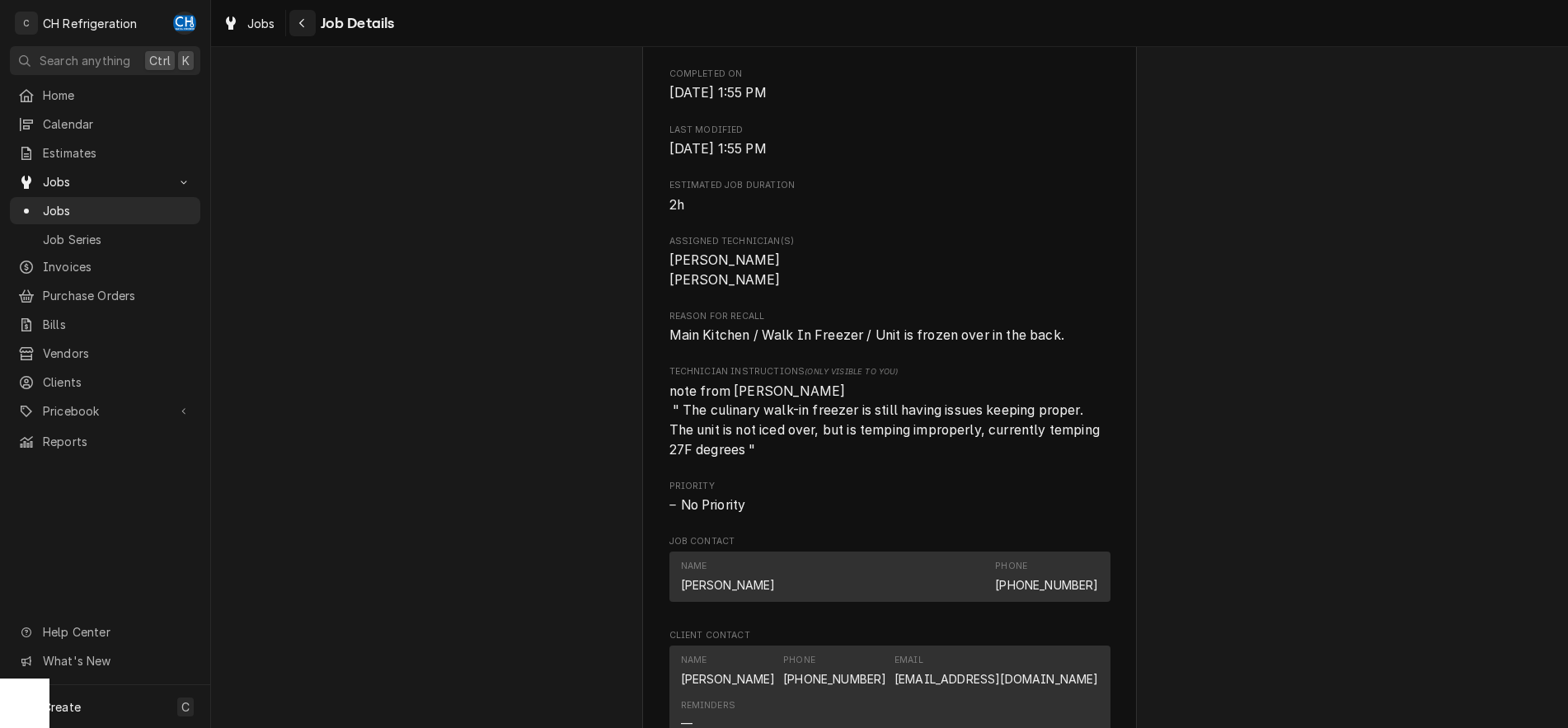
click at [299, 20] on icon "Navigate back" at bounding box center [302, 22] width 7 height 12
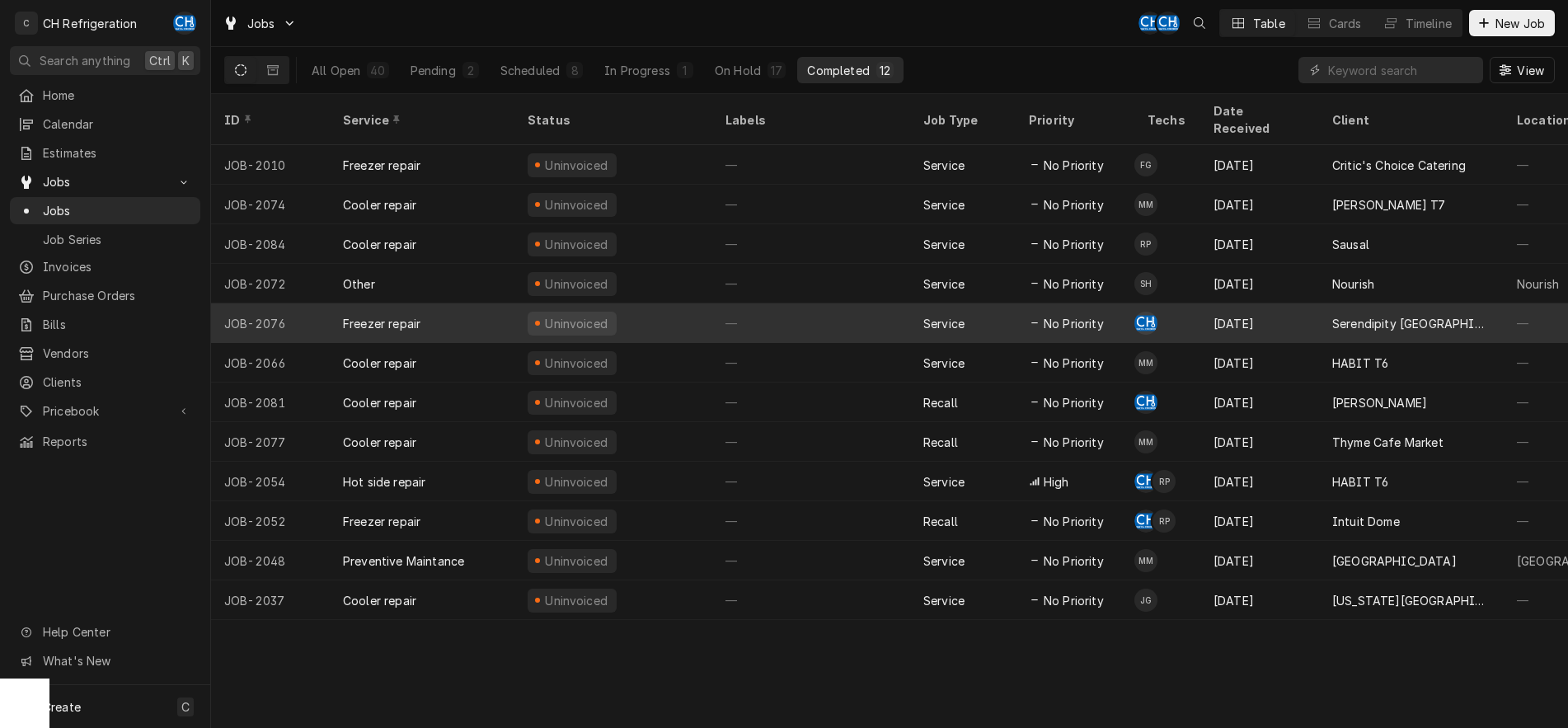
click at [809, 308] on div "—" at bounding box center [812, 323] width 198 height 39
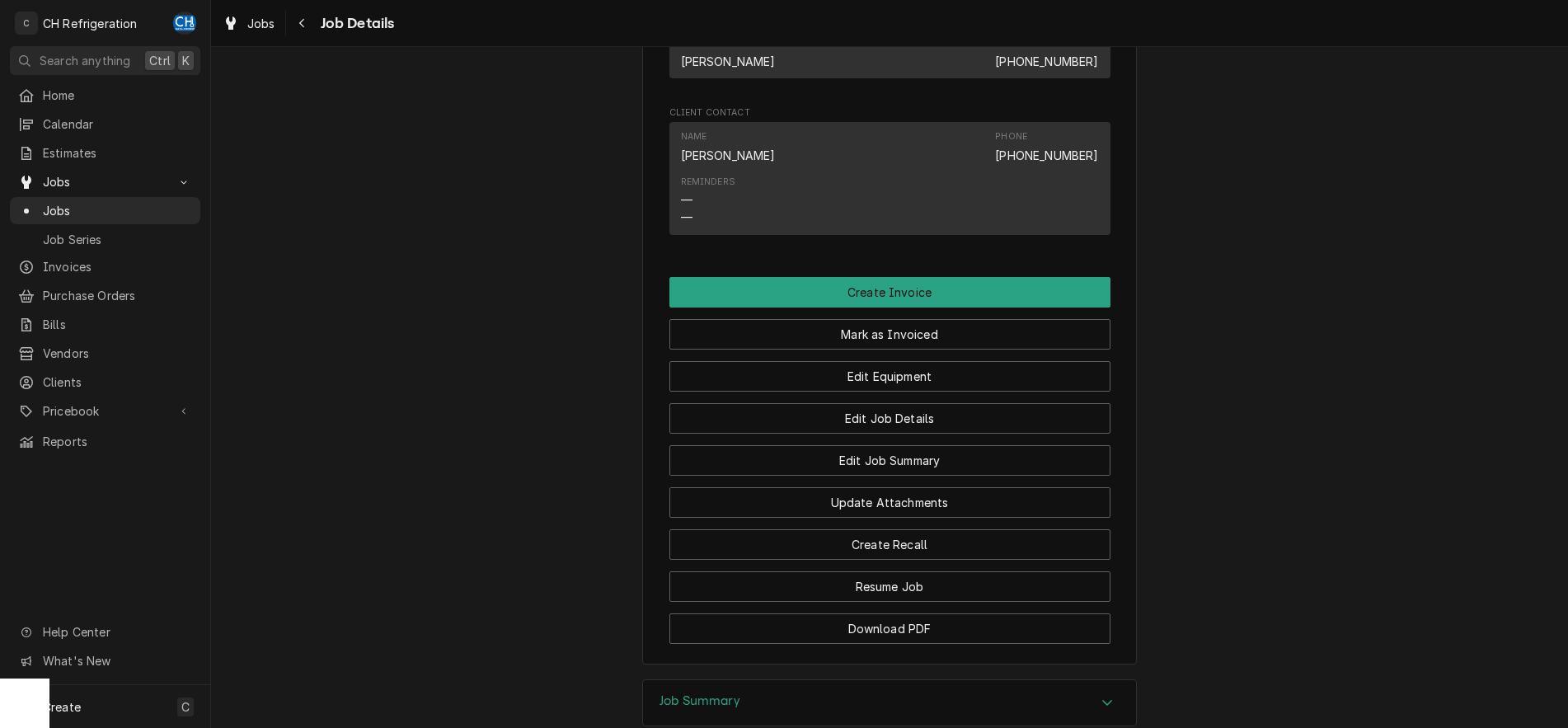
scroll to position [1214, 0]
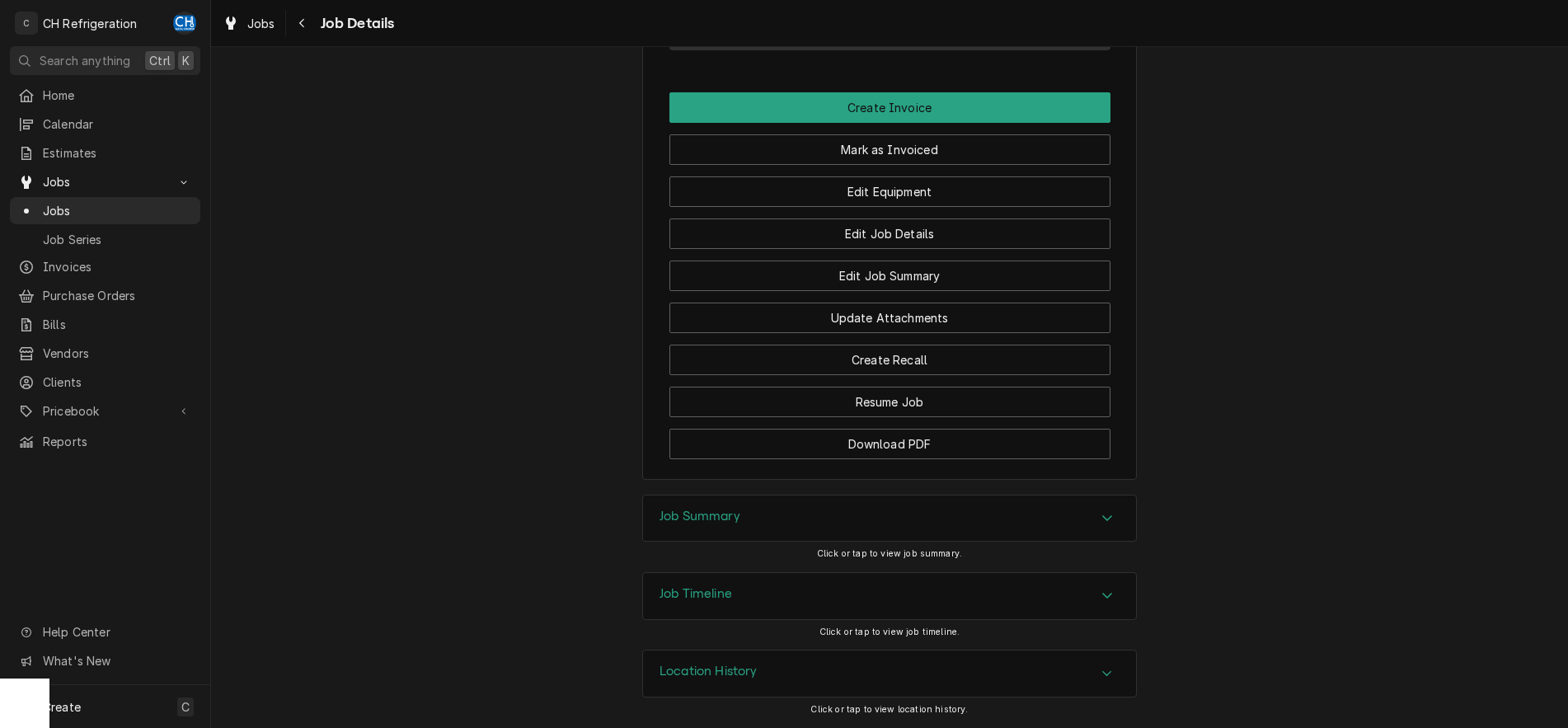
click at [1119, 514] on div "Job Summary" at bounding box center [890, 519] width 493 height 46
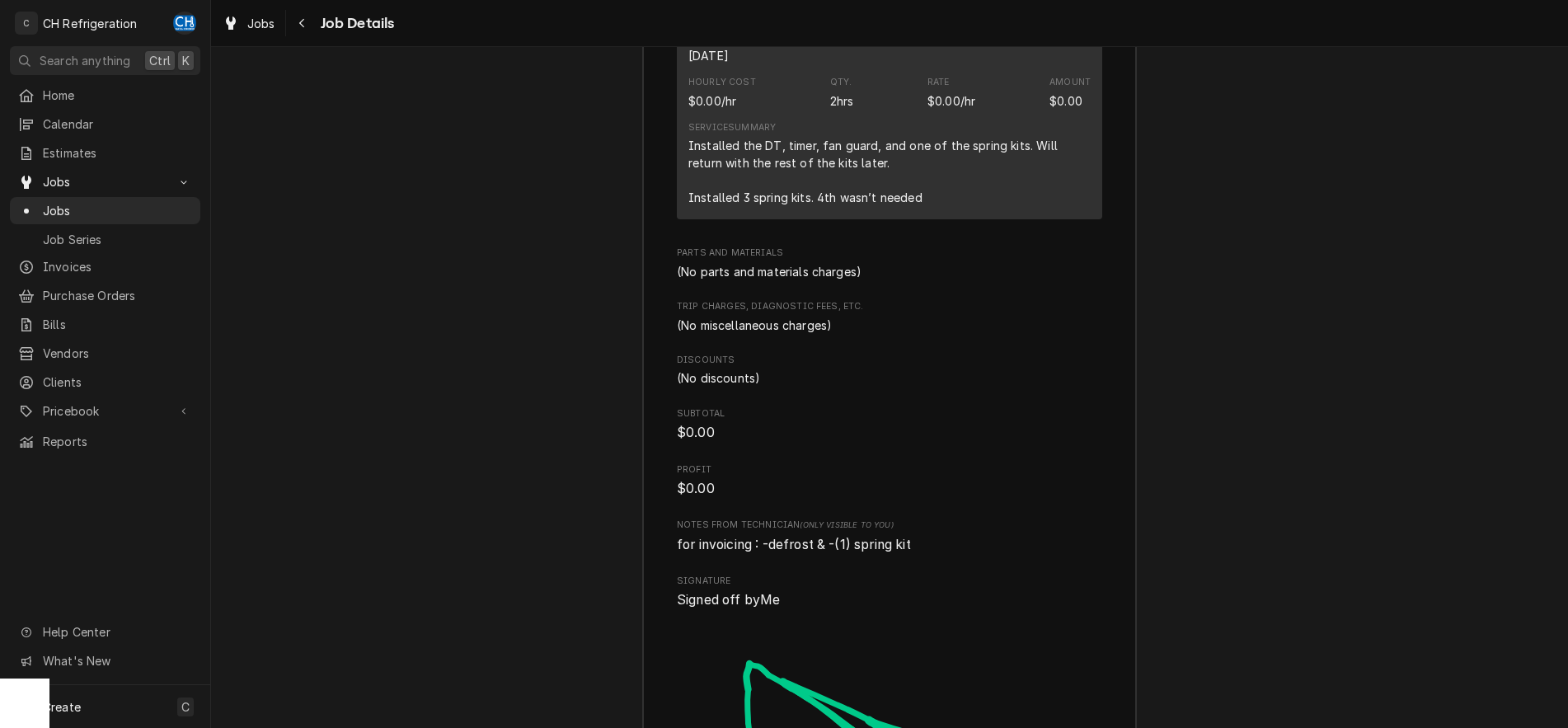
scroll to position [2418, 0]
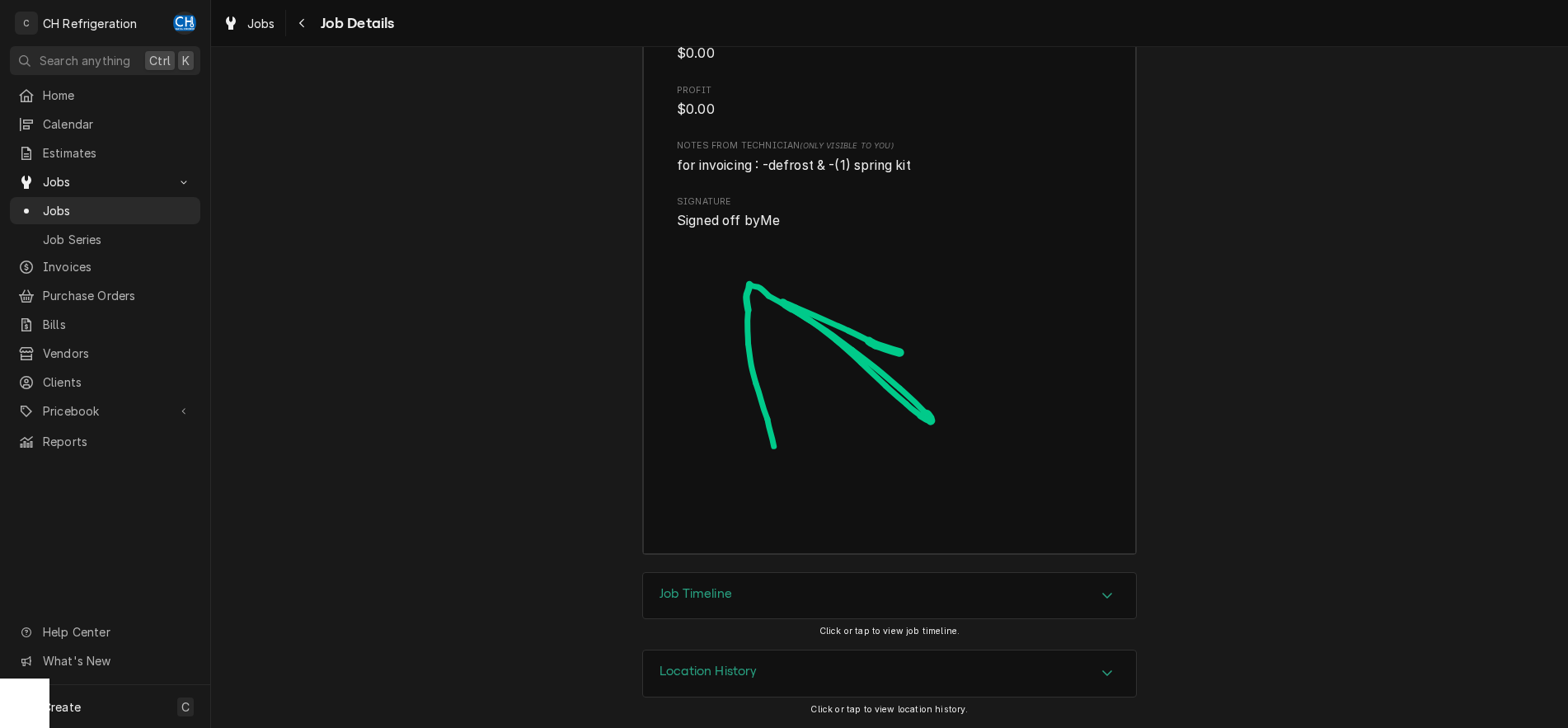
click at [1116, 585] on div "Job Timeline" at bounding box center [890, 596] width 493 height 46
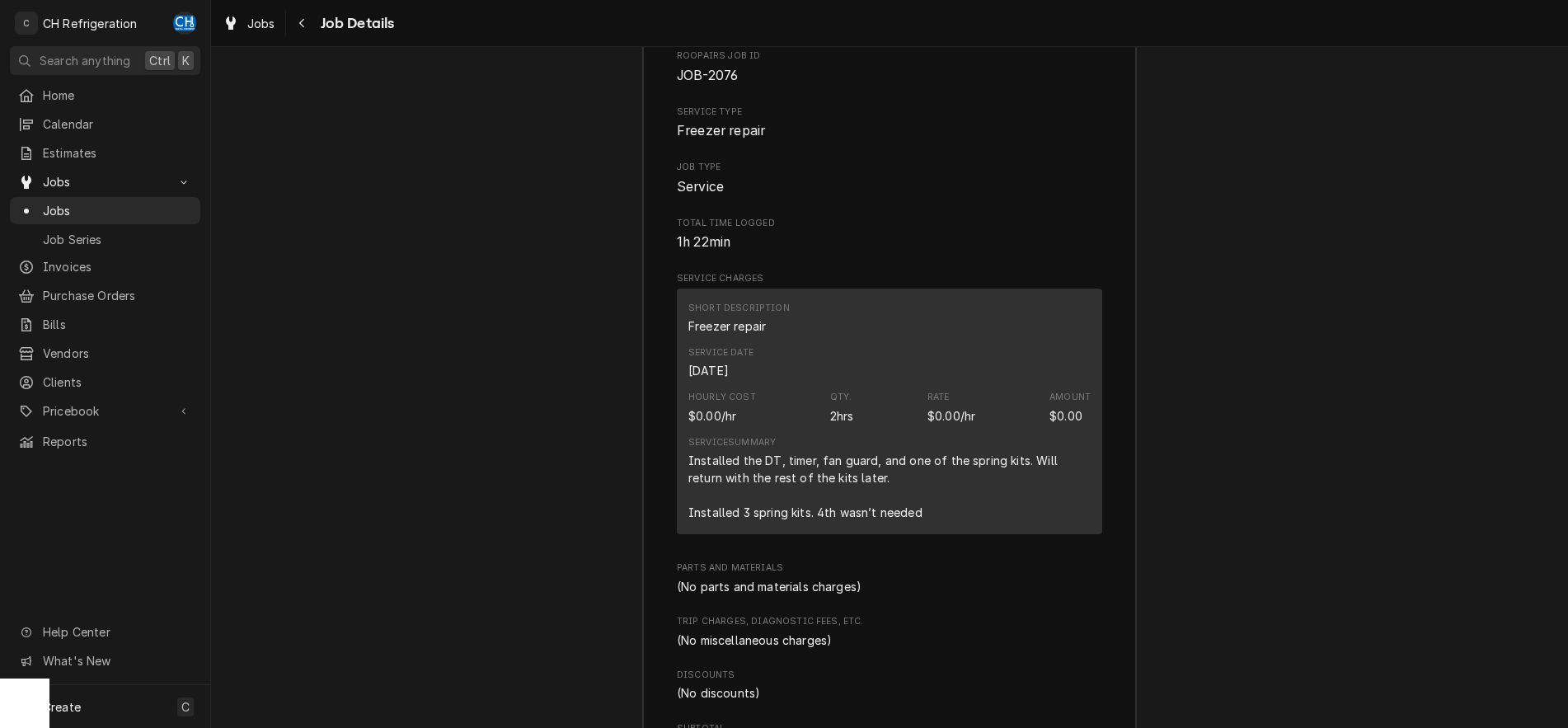
scroll to position [1960, 0]
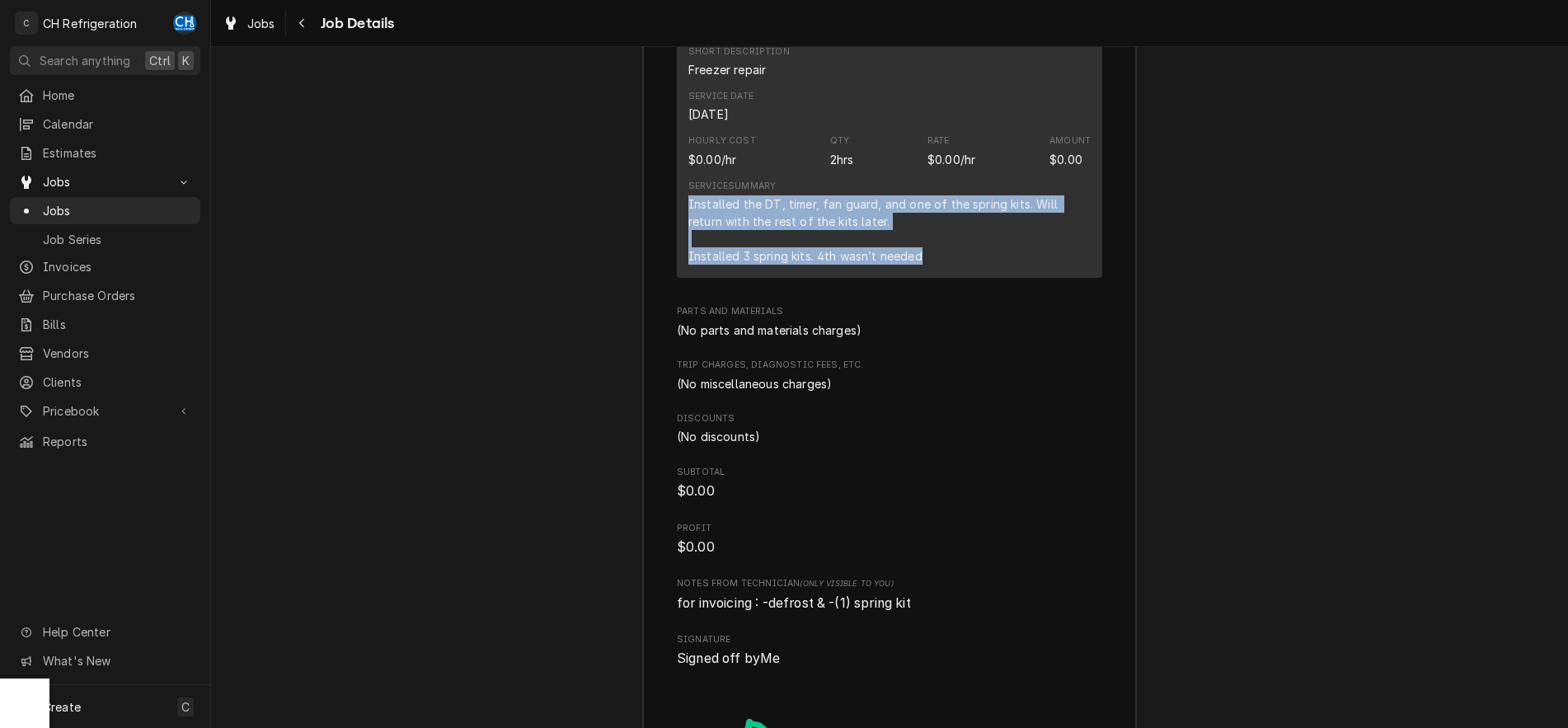
drag, startPoint x: 689, startPoint y: 219, endPoint x: 942, endPoint y: 278, distance: 259.8
click at [942, 264] on div "Installed the DT, timer, fan guard, and one of the spring kits. Will return wit…" at bounding box center [890, 231] width 402 height 69
copy div "Installed the DT, timer, fan guard, and one of the spring kits. Will return wit…"
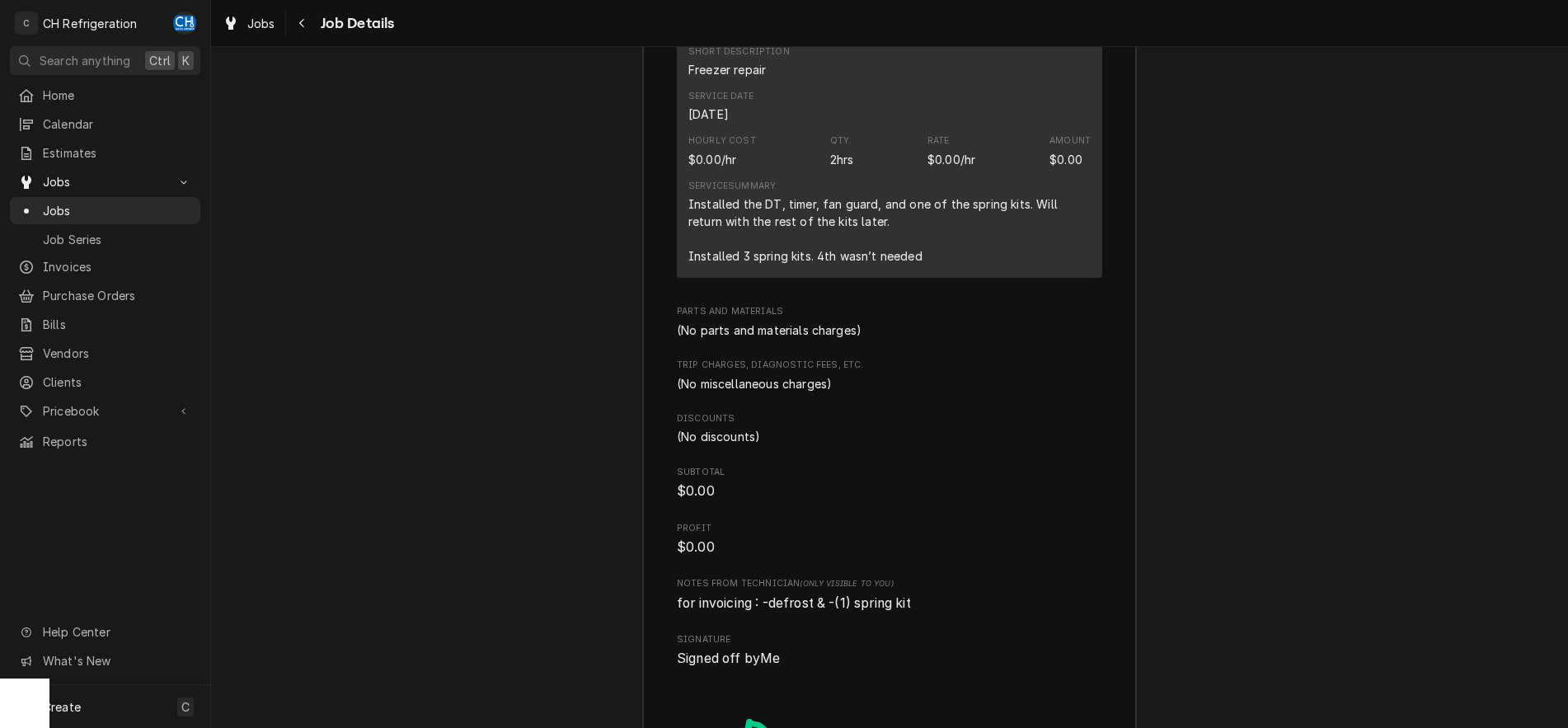
click at [947, 256] on div "Installed the DT, timer, fan guard, and one of the spring kits. Will return wit…" at bounding box center [890, 231] width 402 height 69
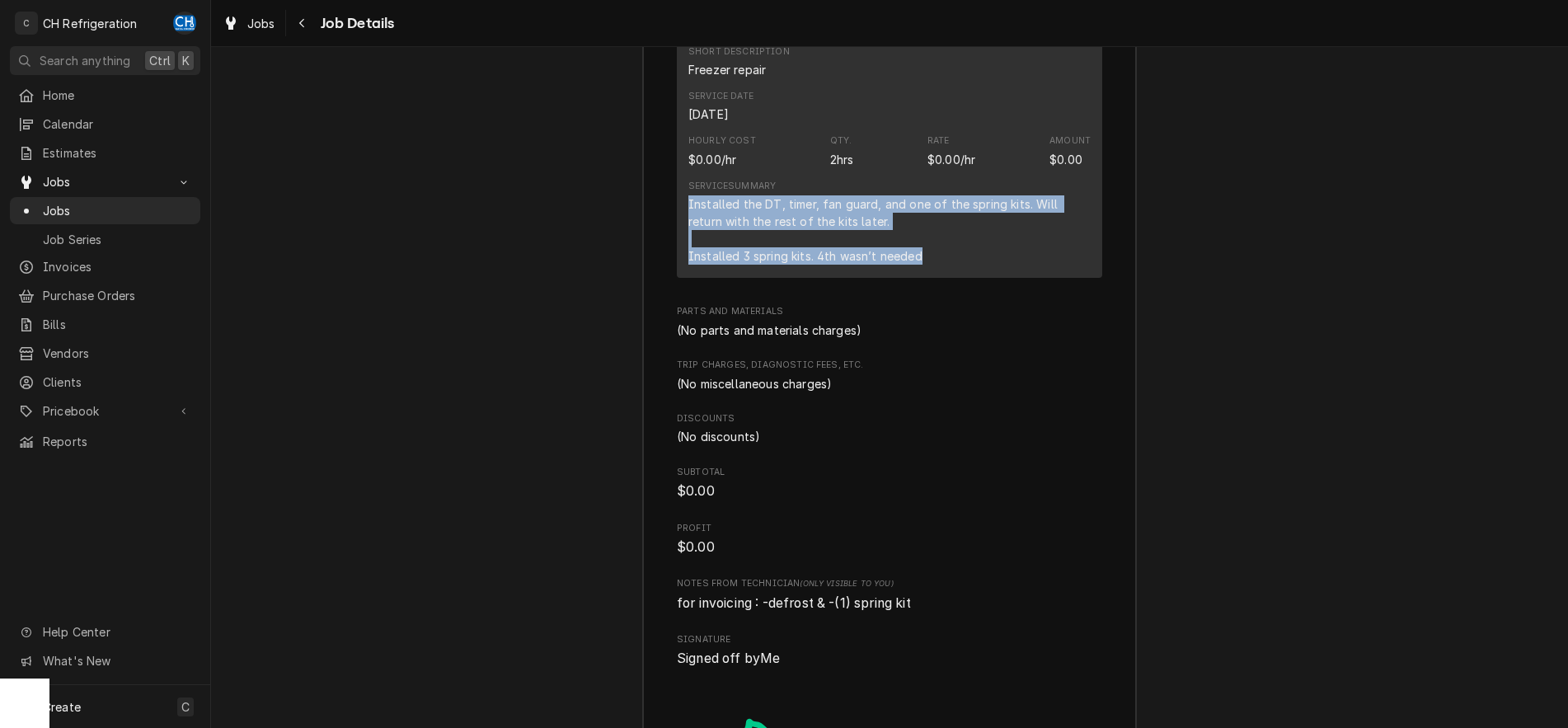
drag, startPoint x: 942, startPoint y: 275, endPoint x: 681, endPoint y: 222, distance: 266.3
click at [681, 222] on div "Short Description Freezer repair Service Date Oct 8, 2025 Hourly Cost $0.00/hr …" at bounding box center [890, 155] width 425 height 246
copy div "Installed the DT, timer, fan guard, and one of the spring kits. Will return wit…"
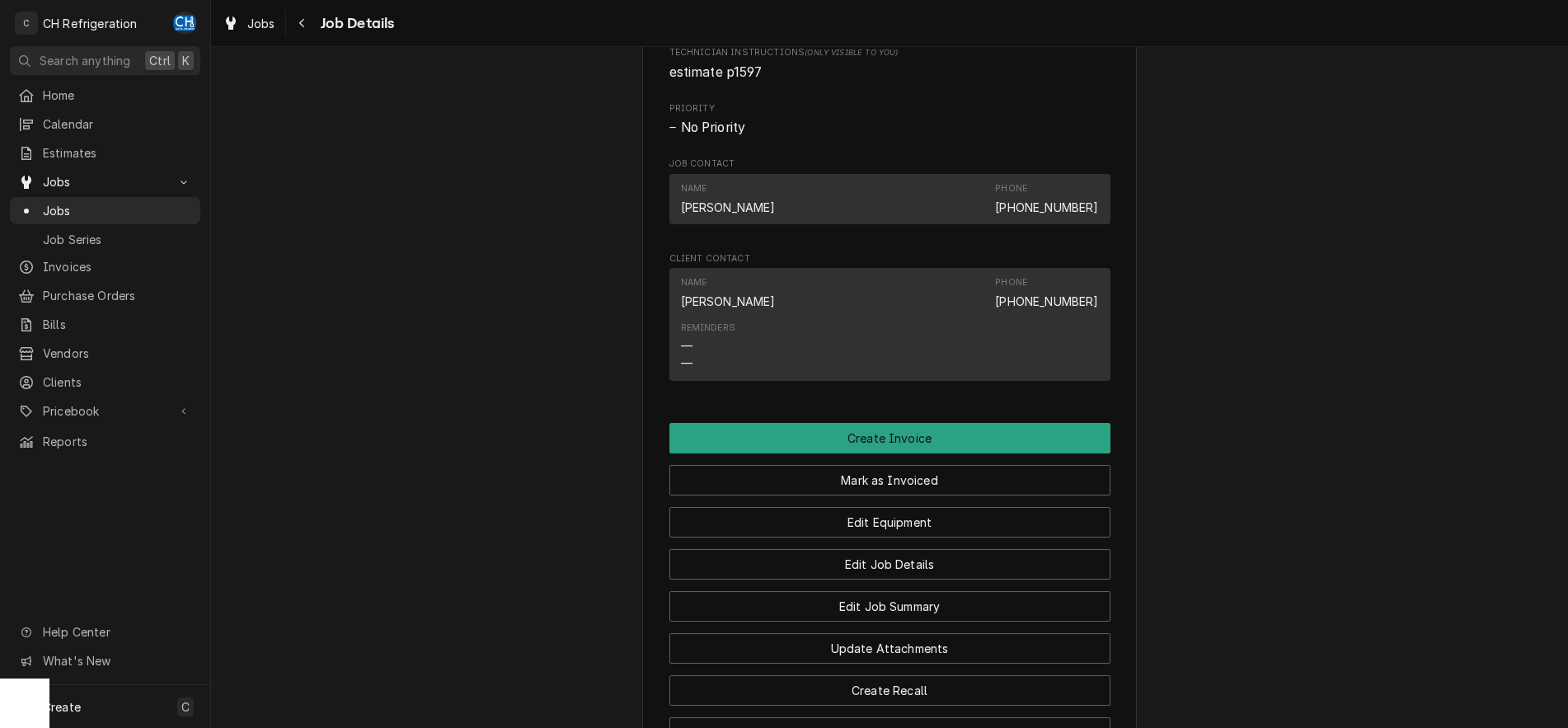
scroll to position [1009, 0]
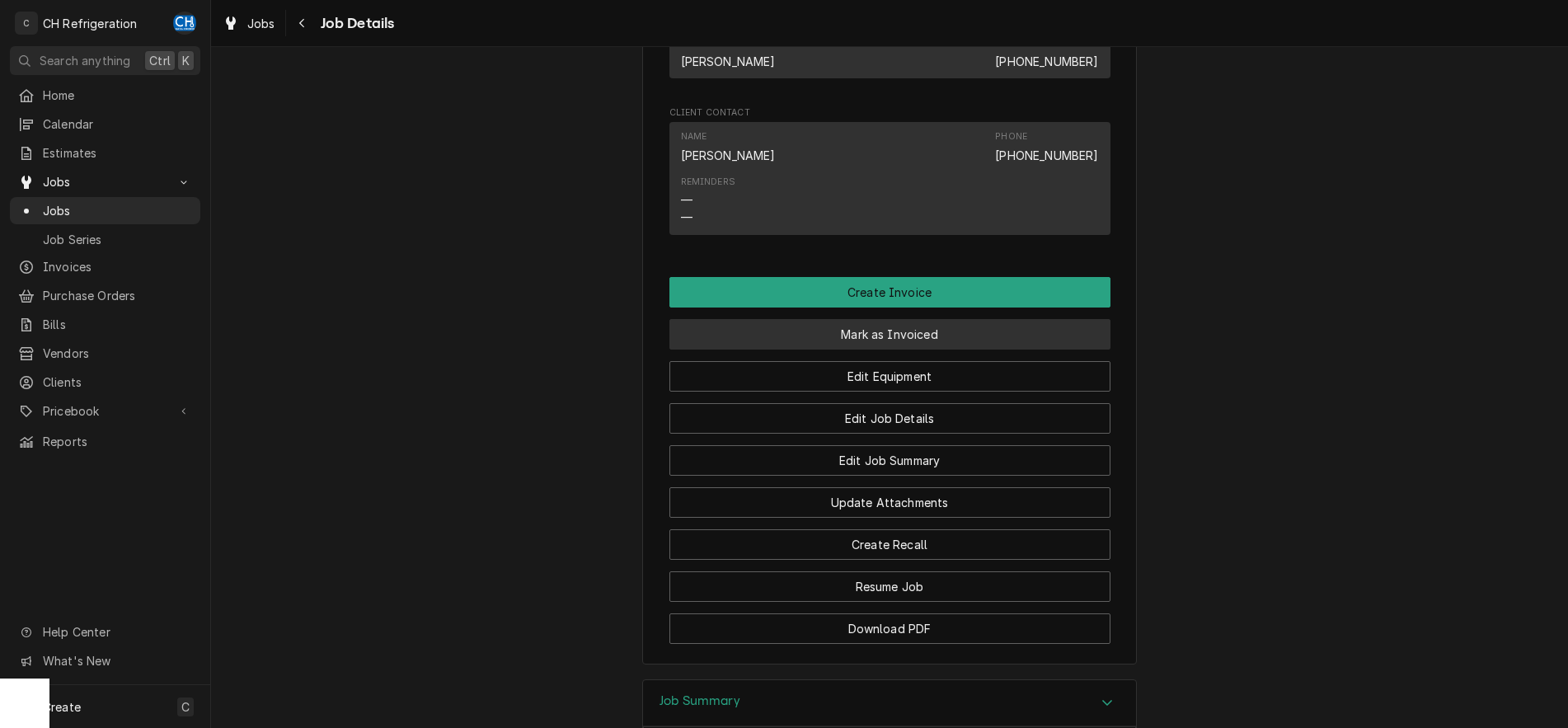
click at [883, 346] on button "Mark as Invoiced" at bounding box center [890, 335] width 441 height 30
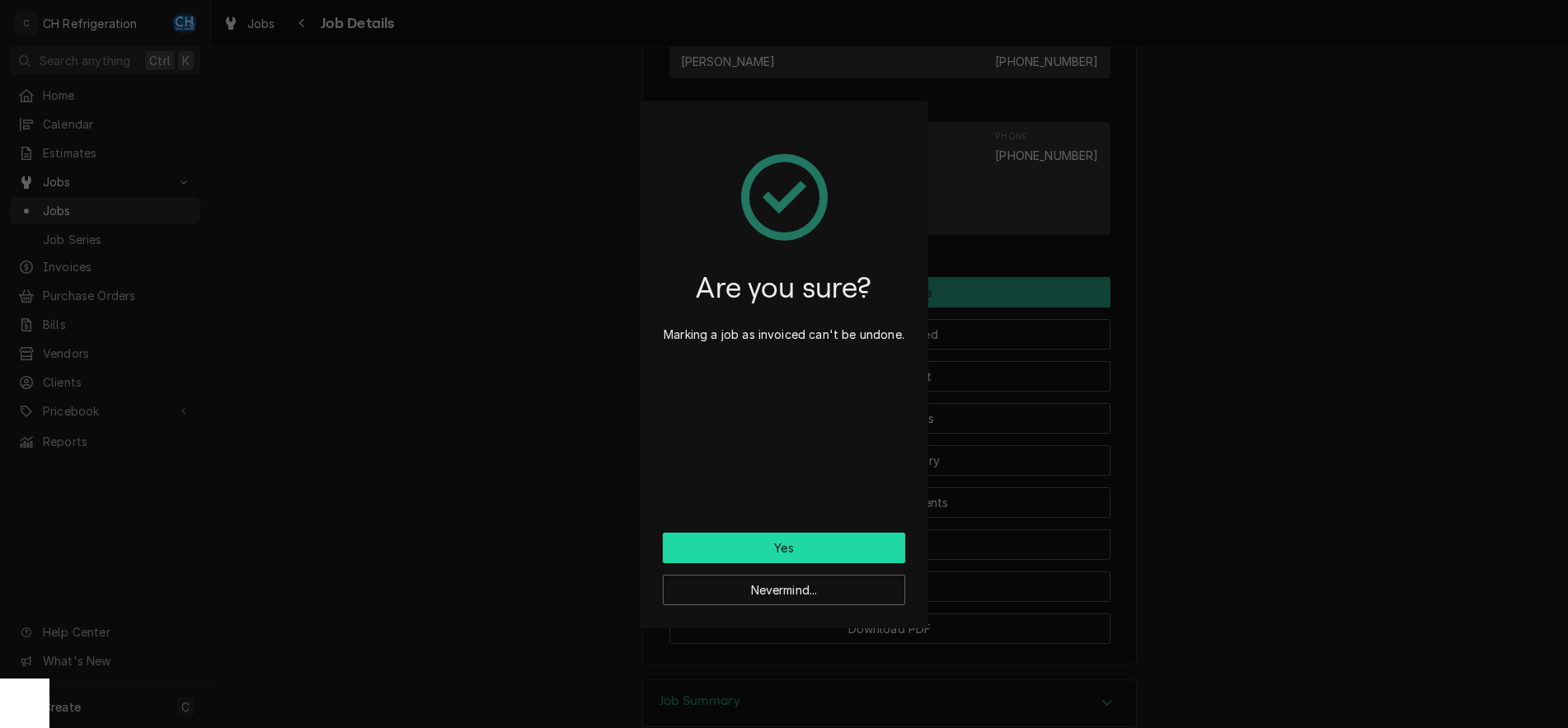
click at [823, 551] on button "Yes" at bounding box center [784, 548] width 242 height 30
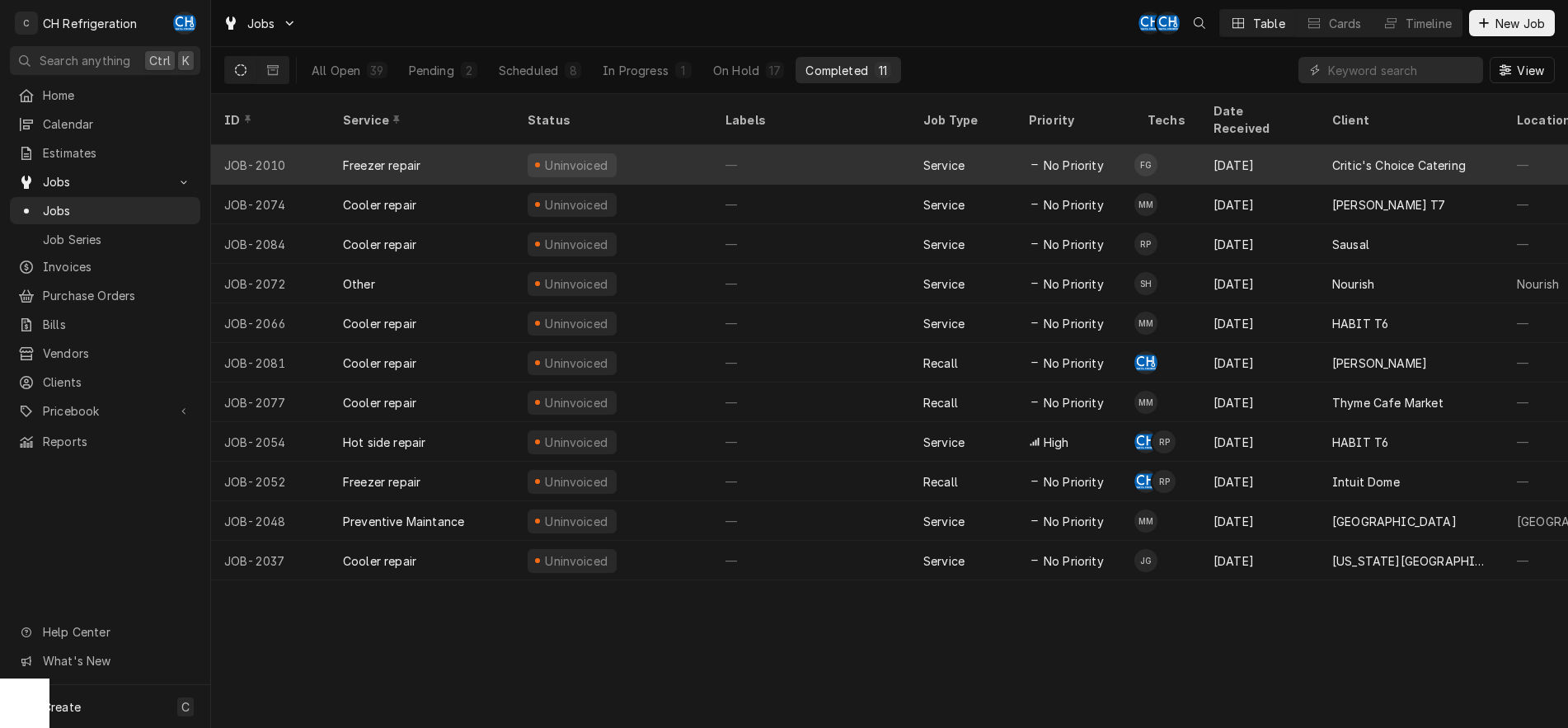
click at [871, 151] on div "—" at bounding box center [812, 165] width 198 height 39
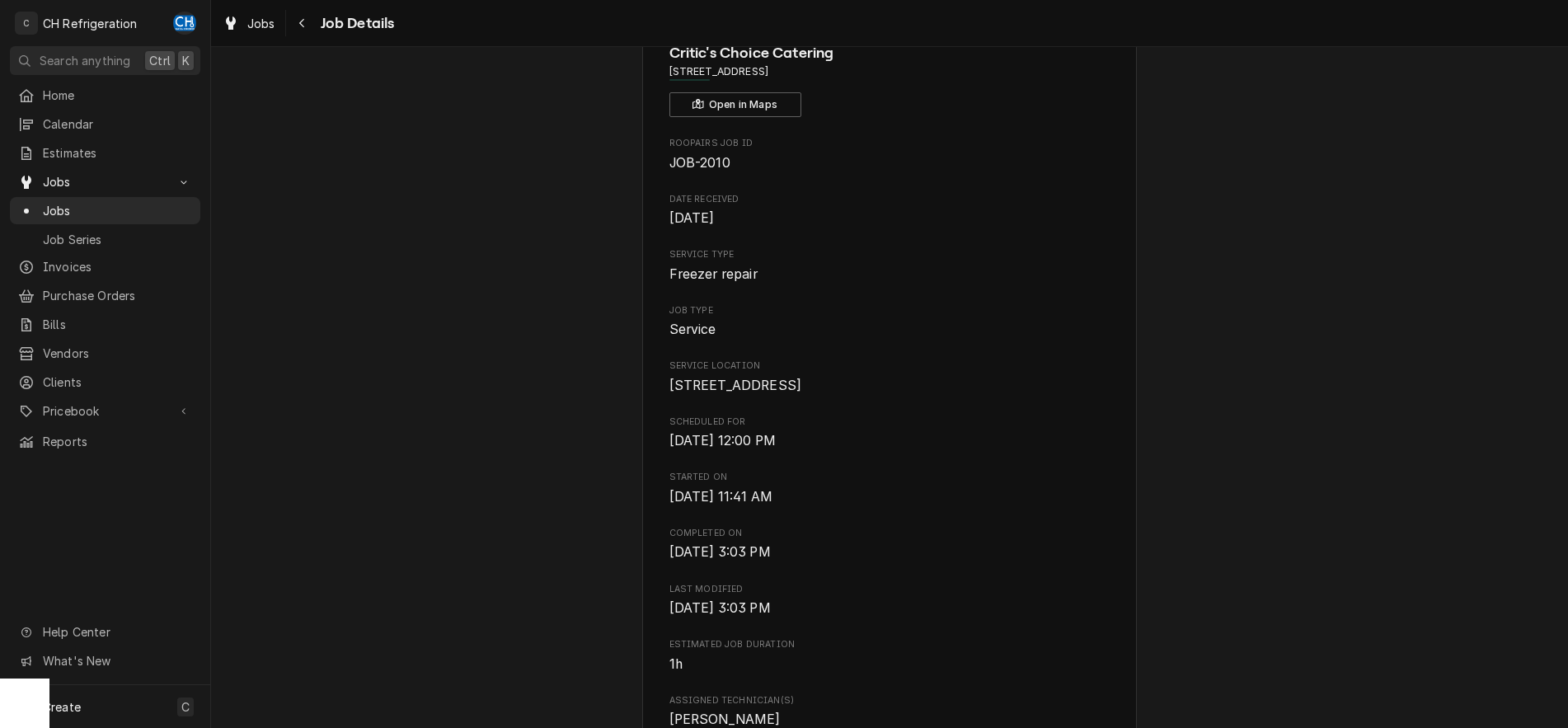
scroll to position [85, 0]
click at [306, 32] on button "Navigate back" at bounding box center [303, 23] width 27 height 27
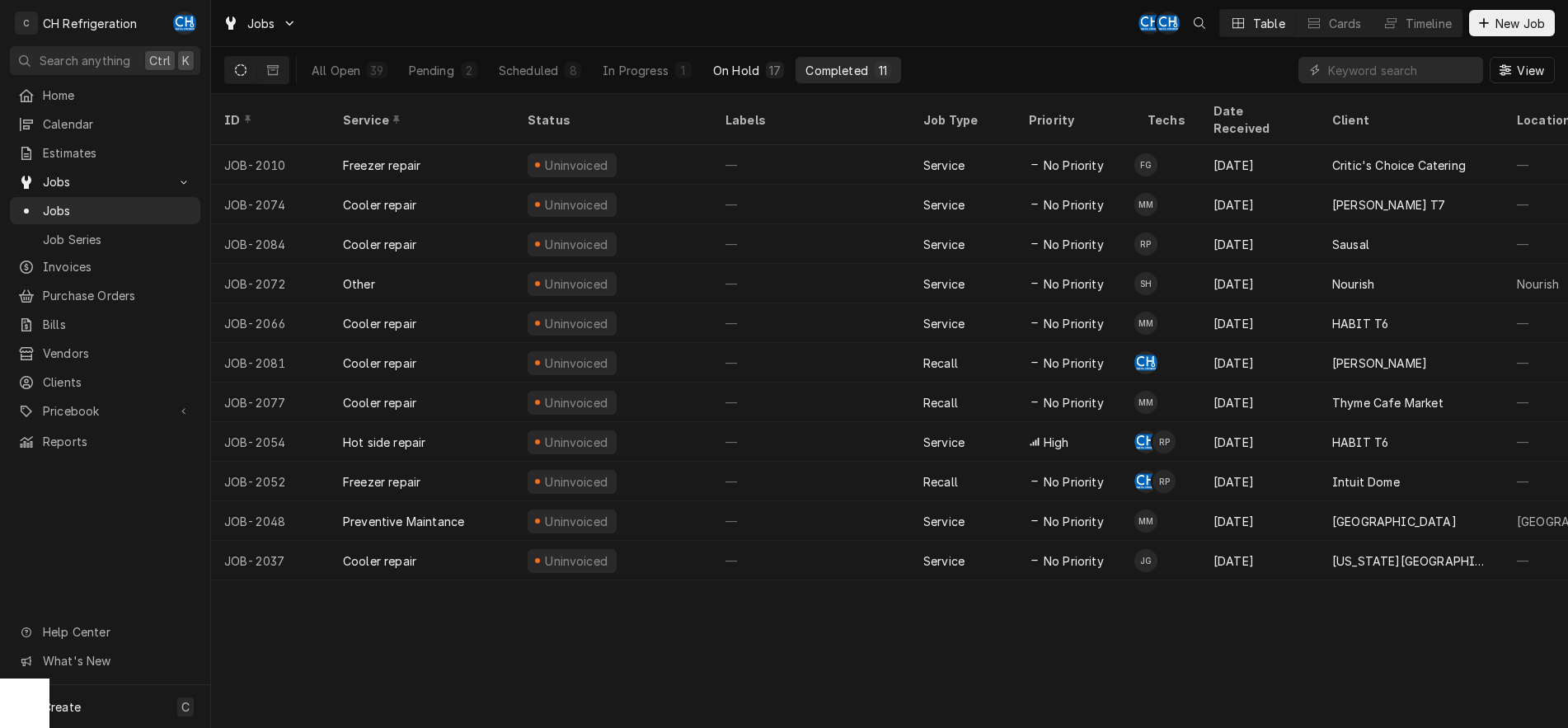
click at [731, 64] on div "On Hold" at bounding box center [736, 69] width 46 height 17
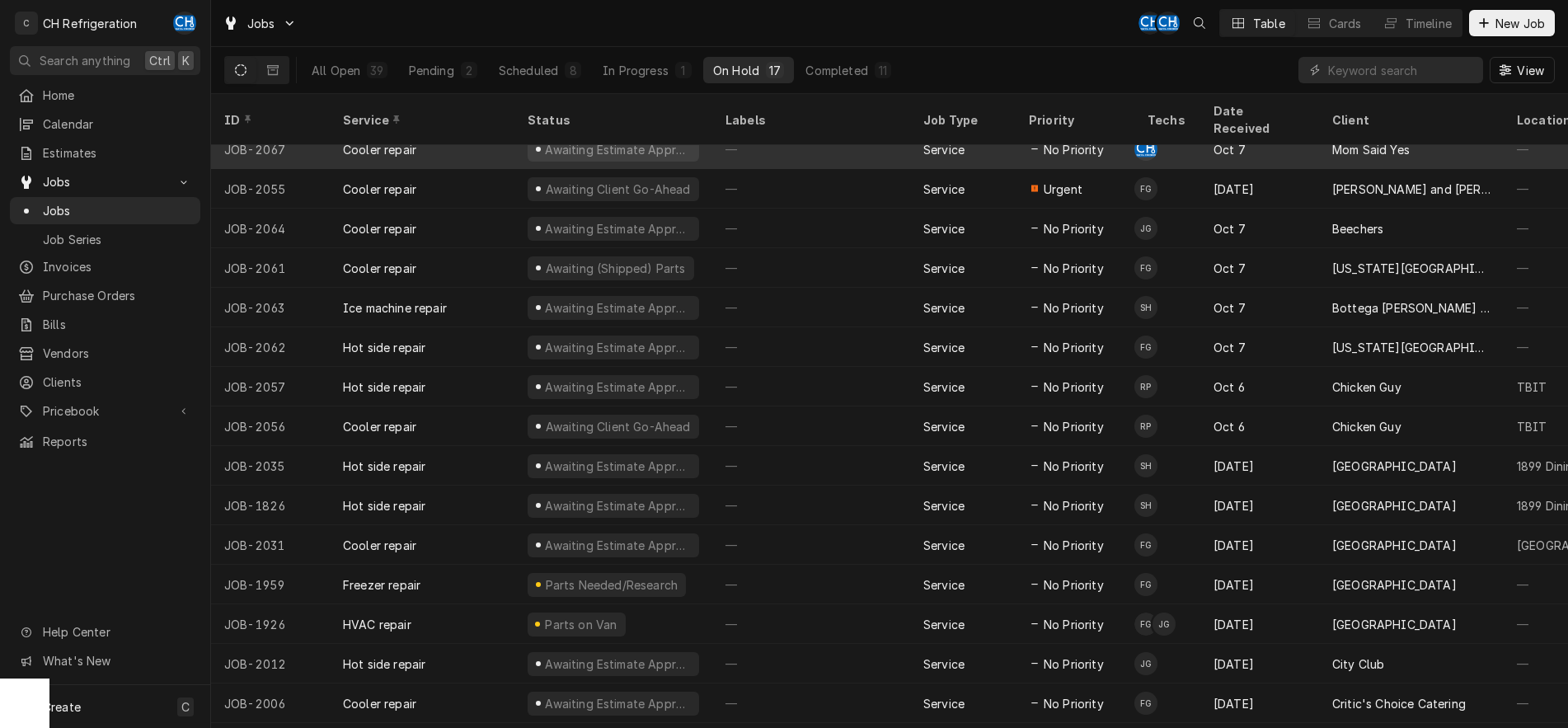
scroll to position [70, 0]
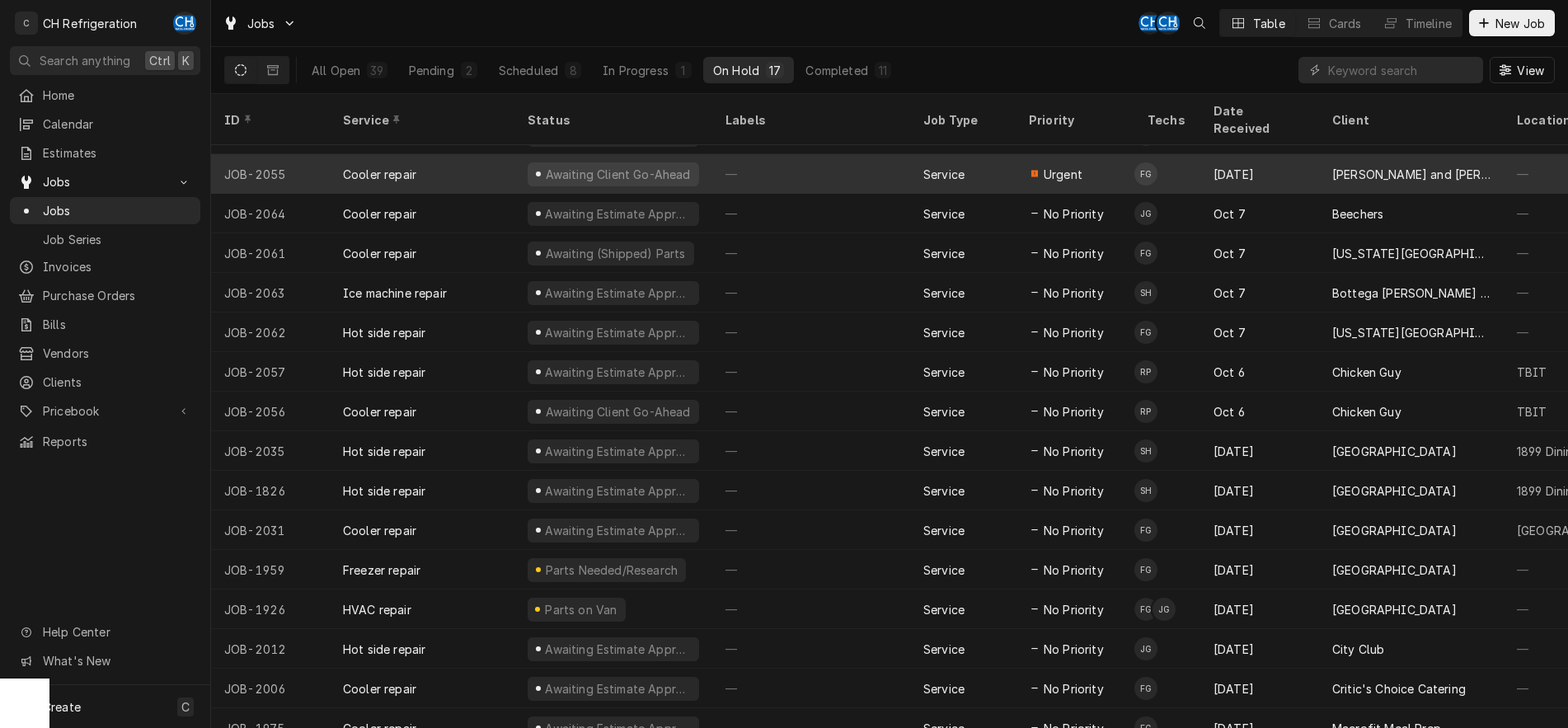
click at [811, 166] on div "—" at bounding box center [812, 174] width 198 height 39
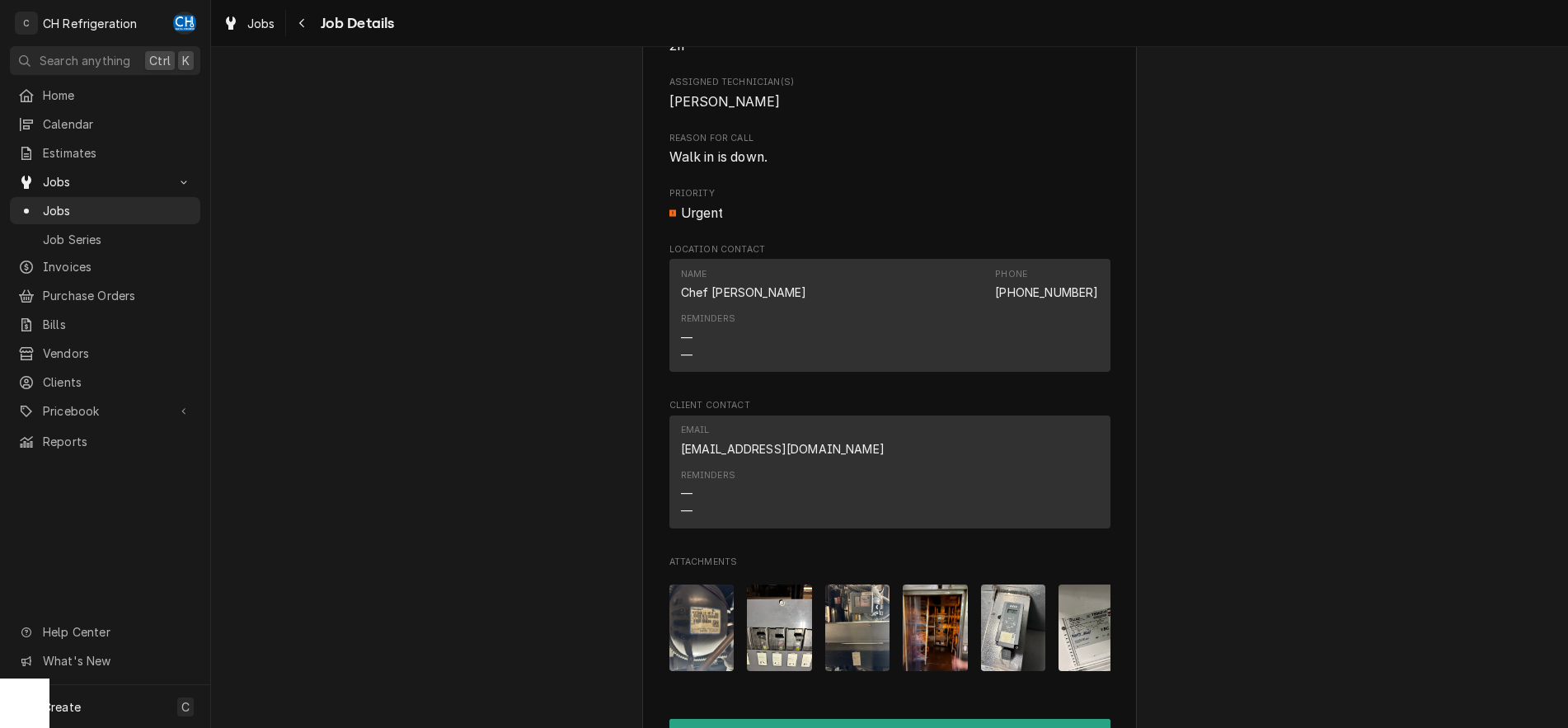
scroll to position [841, 0]
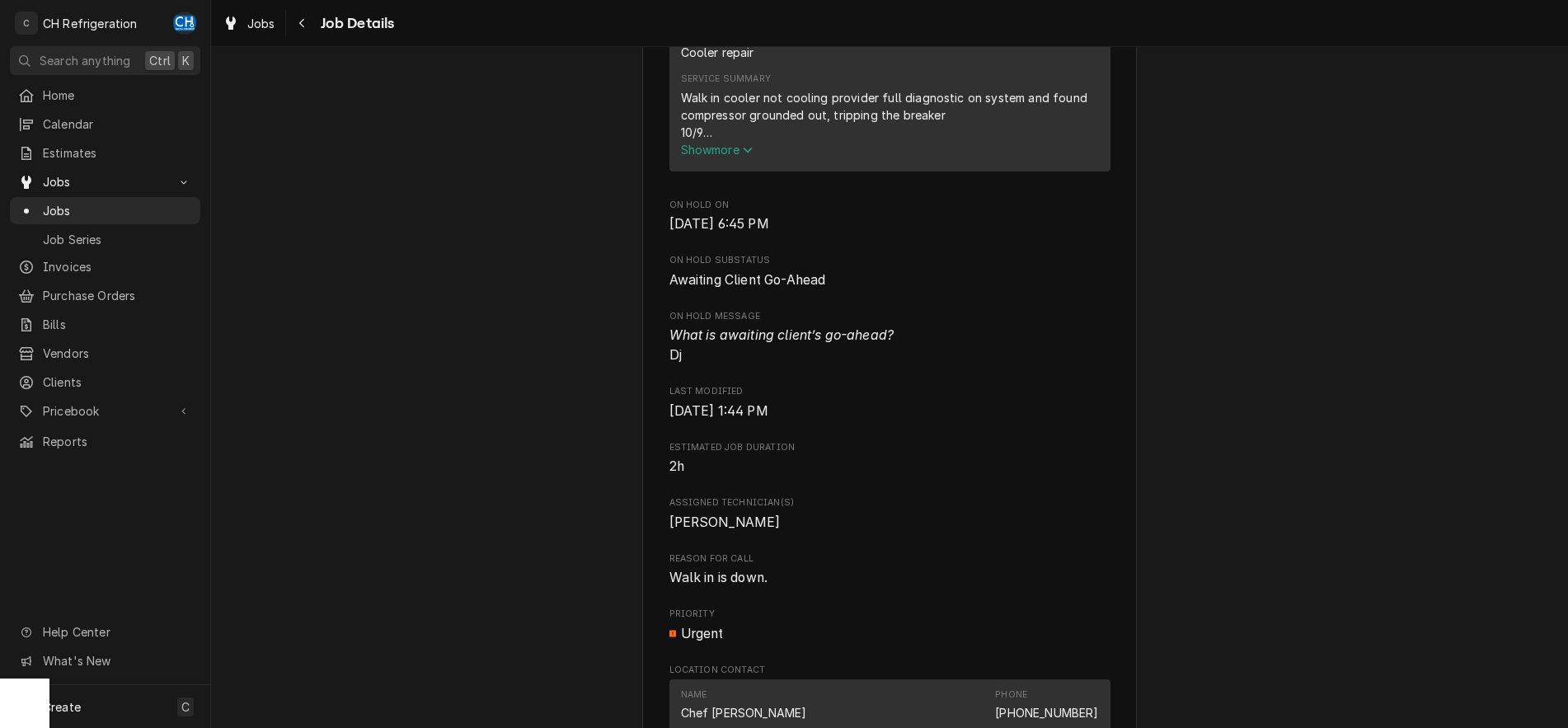
click at [696, 157] on span "Show more" at bounding box center [717, 150] width 73 height 14
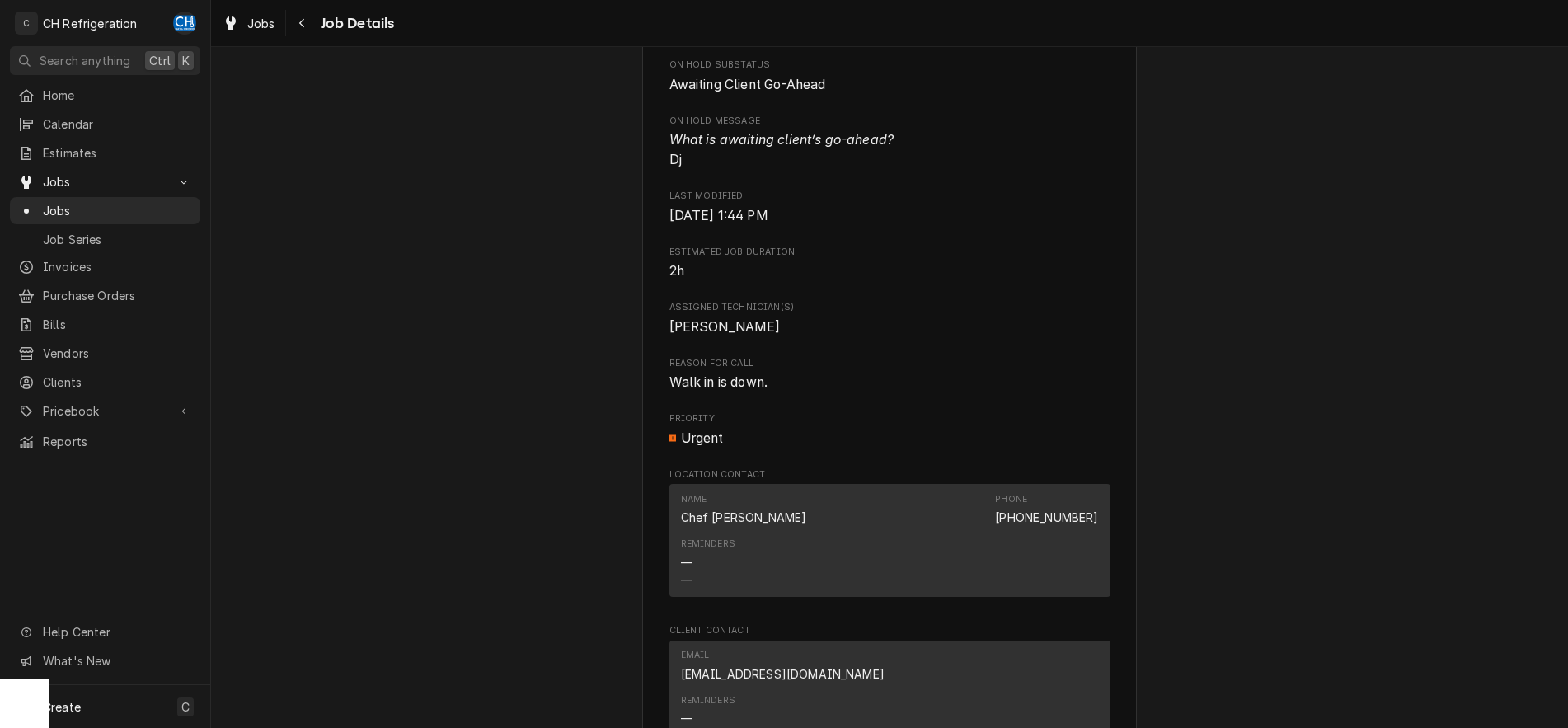
scroll to position [1598, 0]
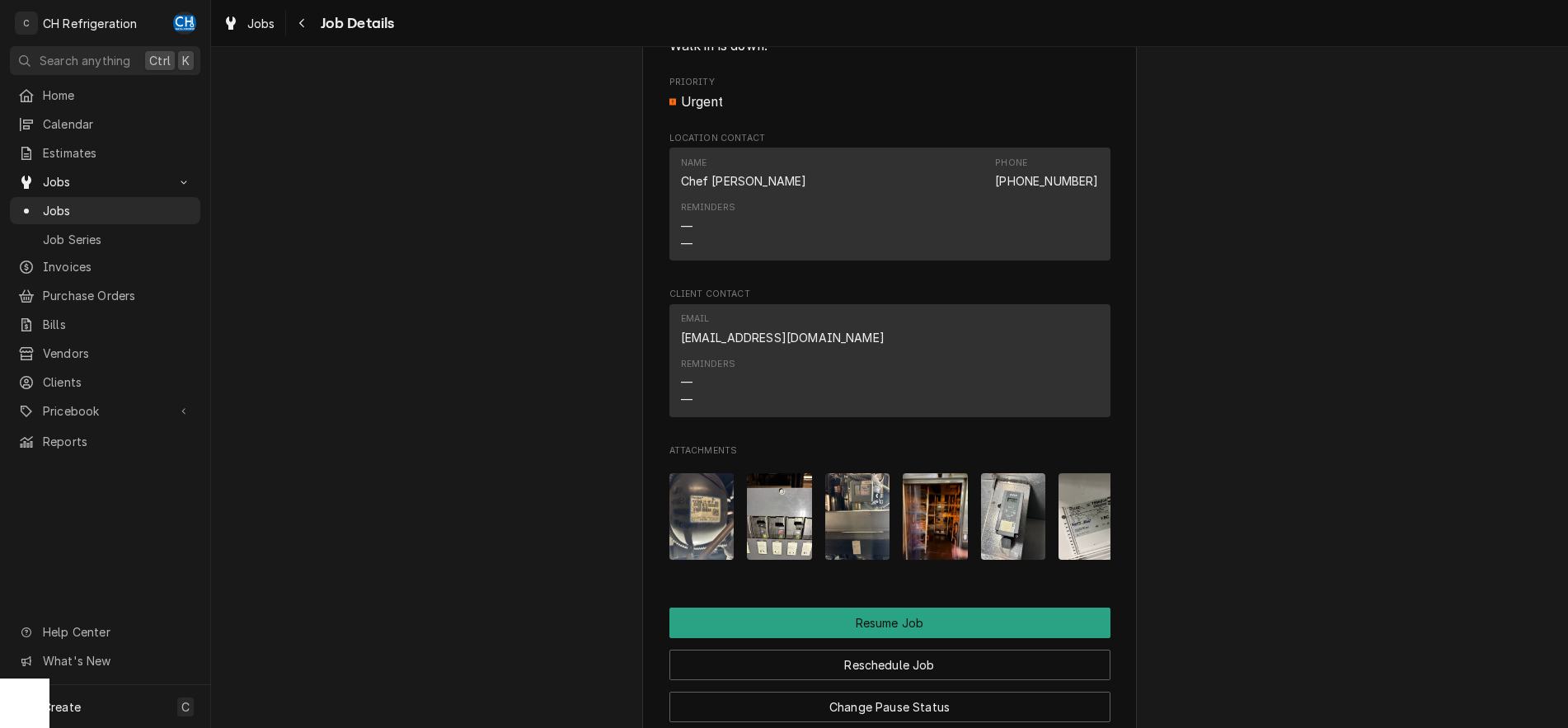
click at [1098, 546] on img "Attachments" at bounding box center [1091, 516] width 65 height 86
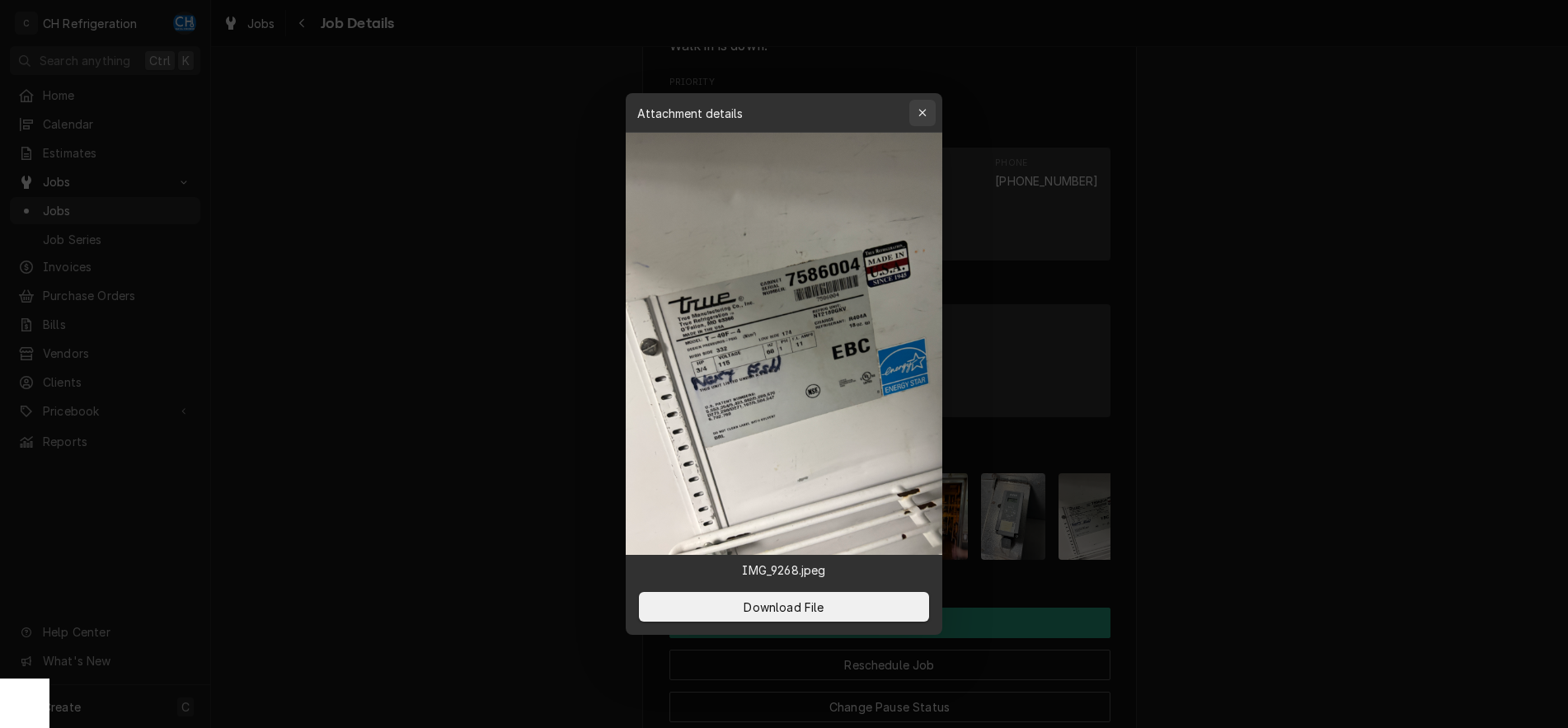
click at [919, 112] on icon "button" at bounding box center [923, 112] width 9 height 12
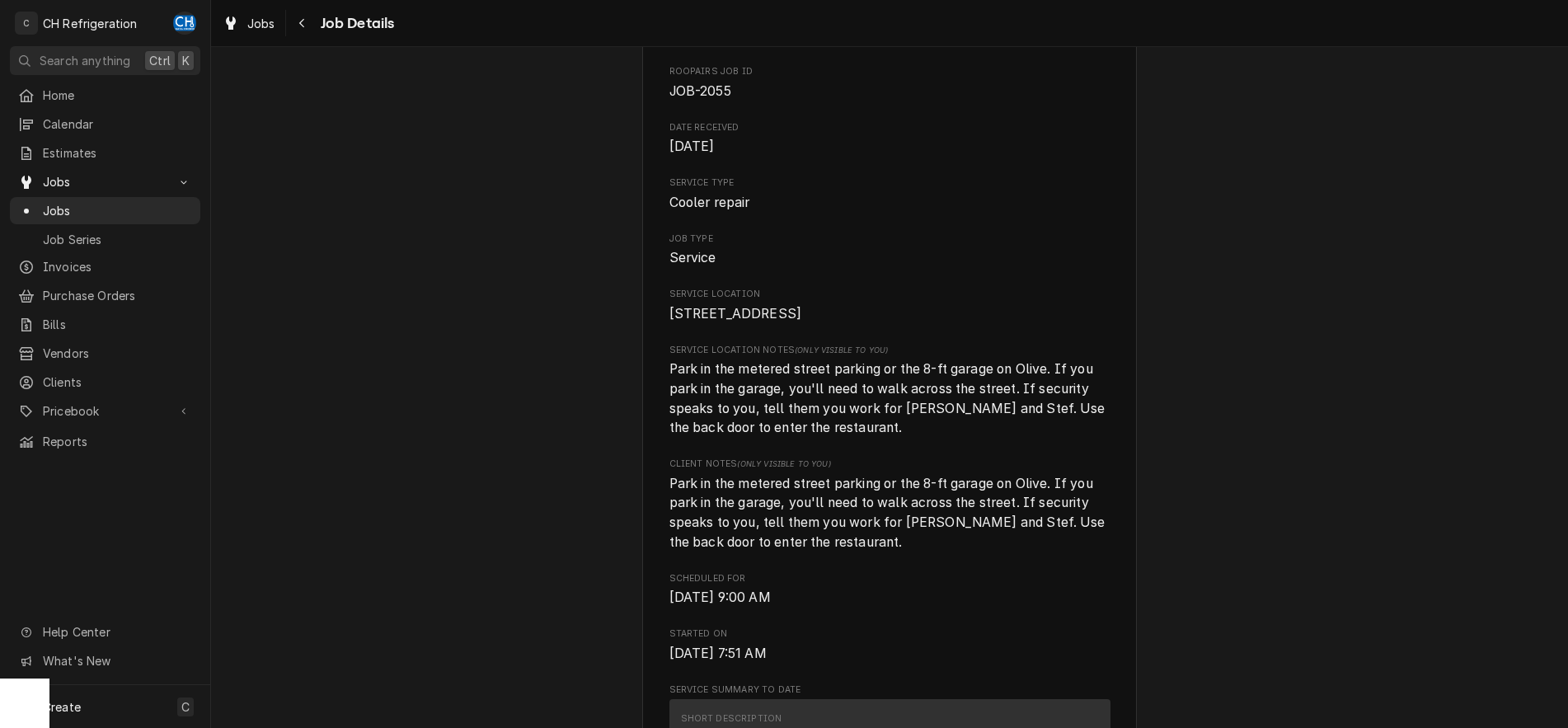
scroll to position [0, 0]
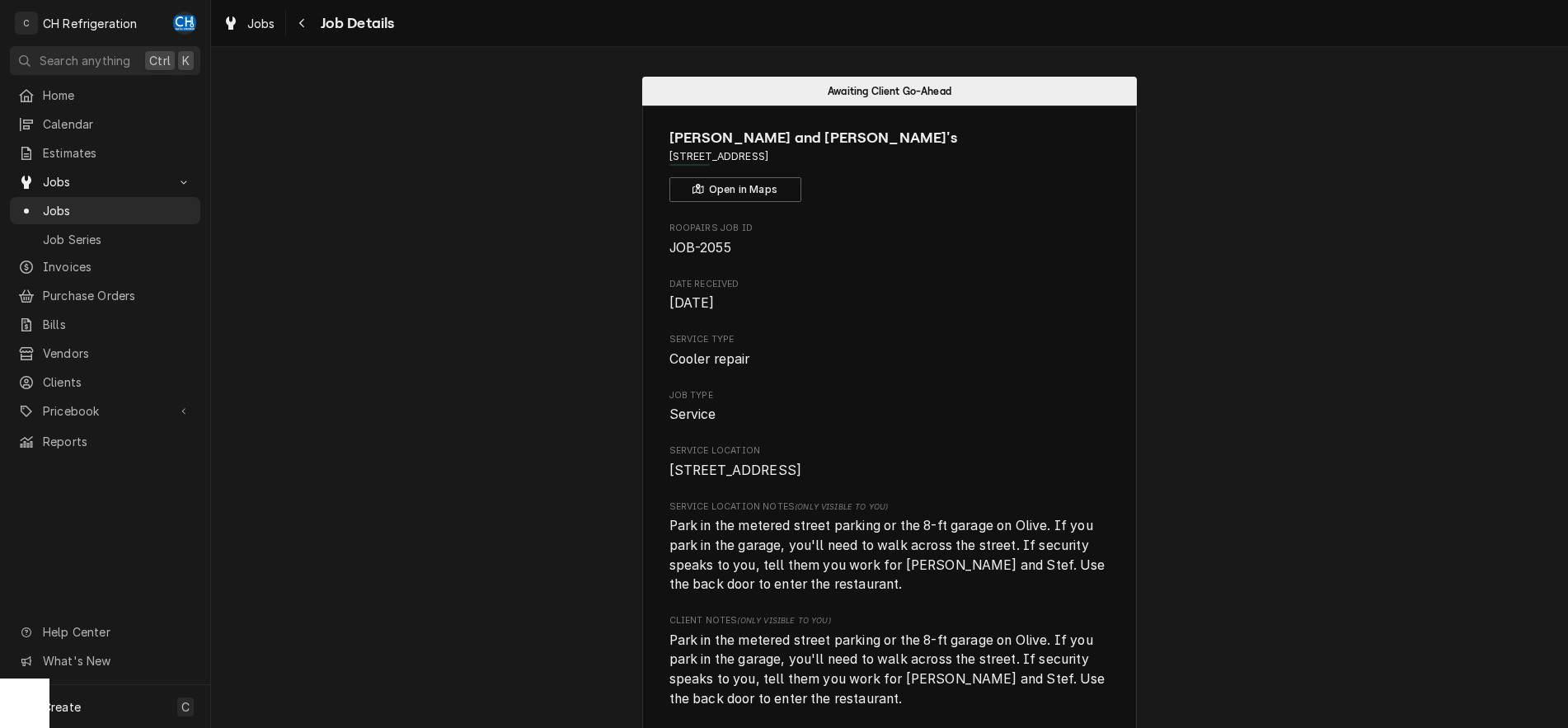
drag, startPoint x: 669, startPoint y: 154, endPoint x: 862, endPoint y: 156, distance: 193.0
click at [862, 156] on span "[STREET_ADDRESS]" at bounding box center [890, 157] width 441 height 15
copy span "[STREET_ADDRESS]"
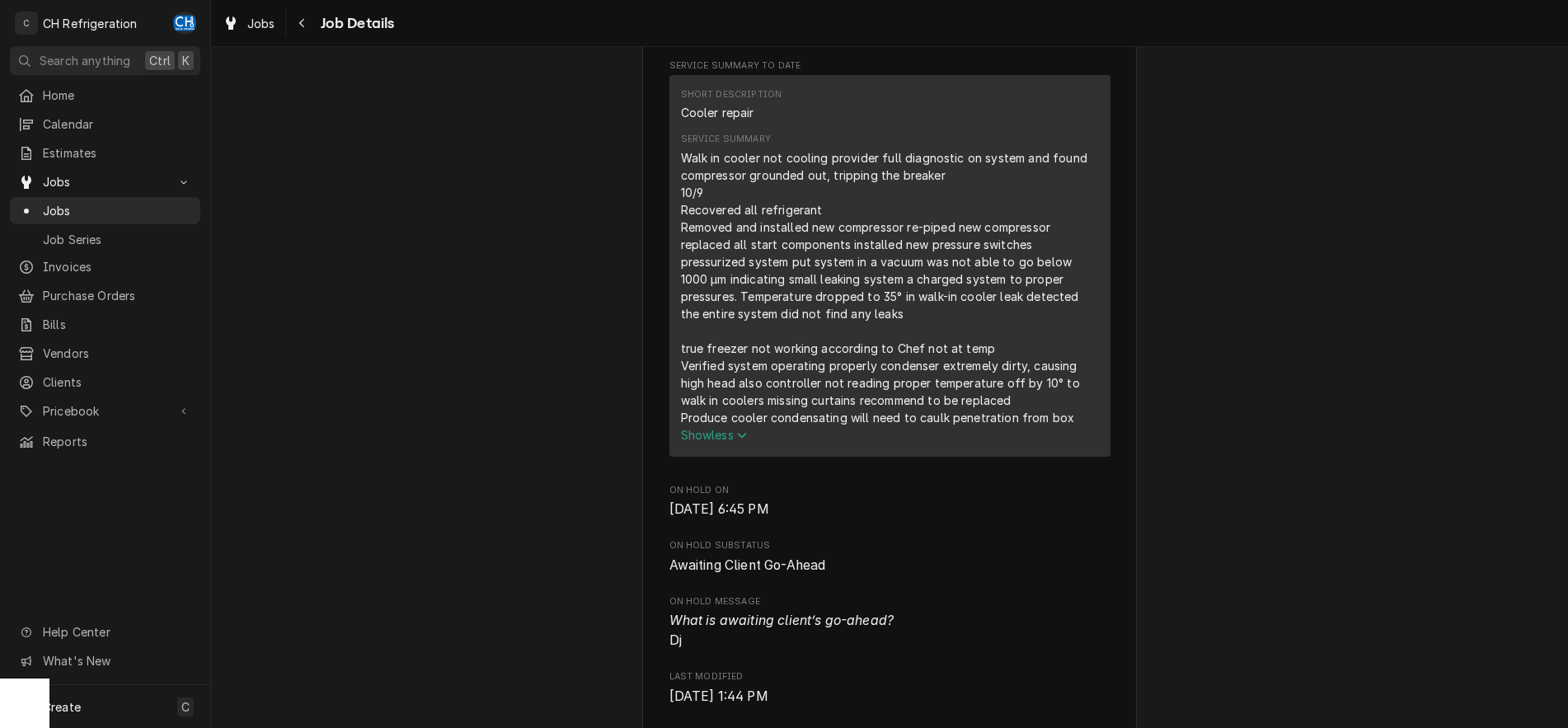
scroll to position [926, 0]
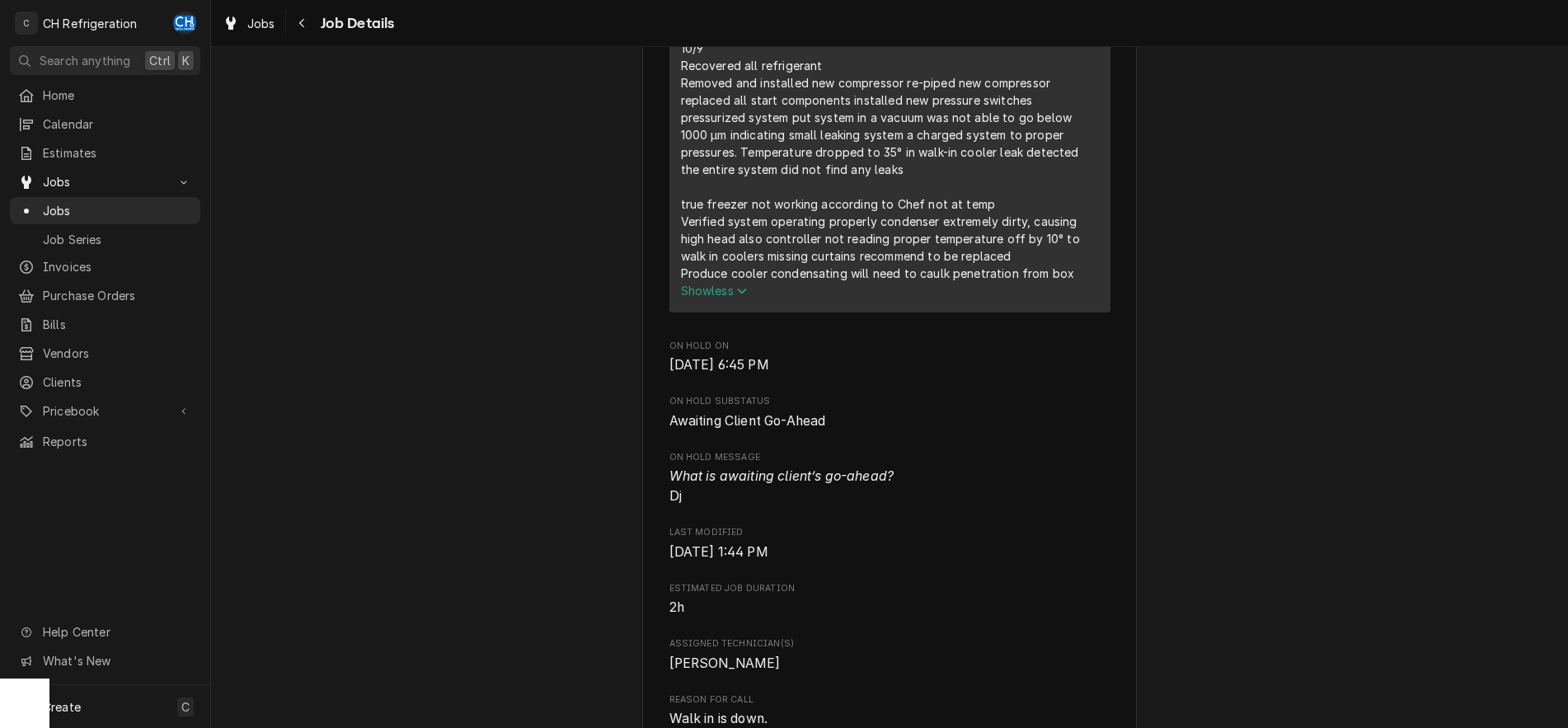
click at [735, 297] on span "Show less" at bounding box center [714, 291] width 67 height 14
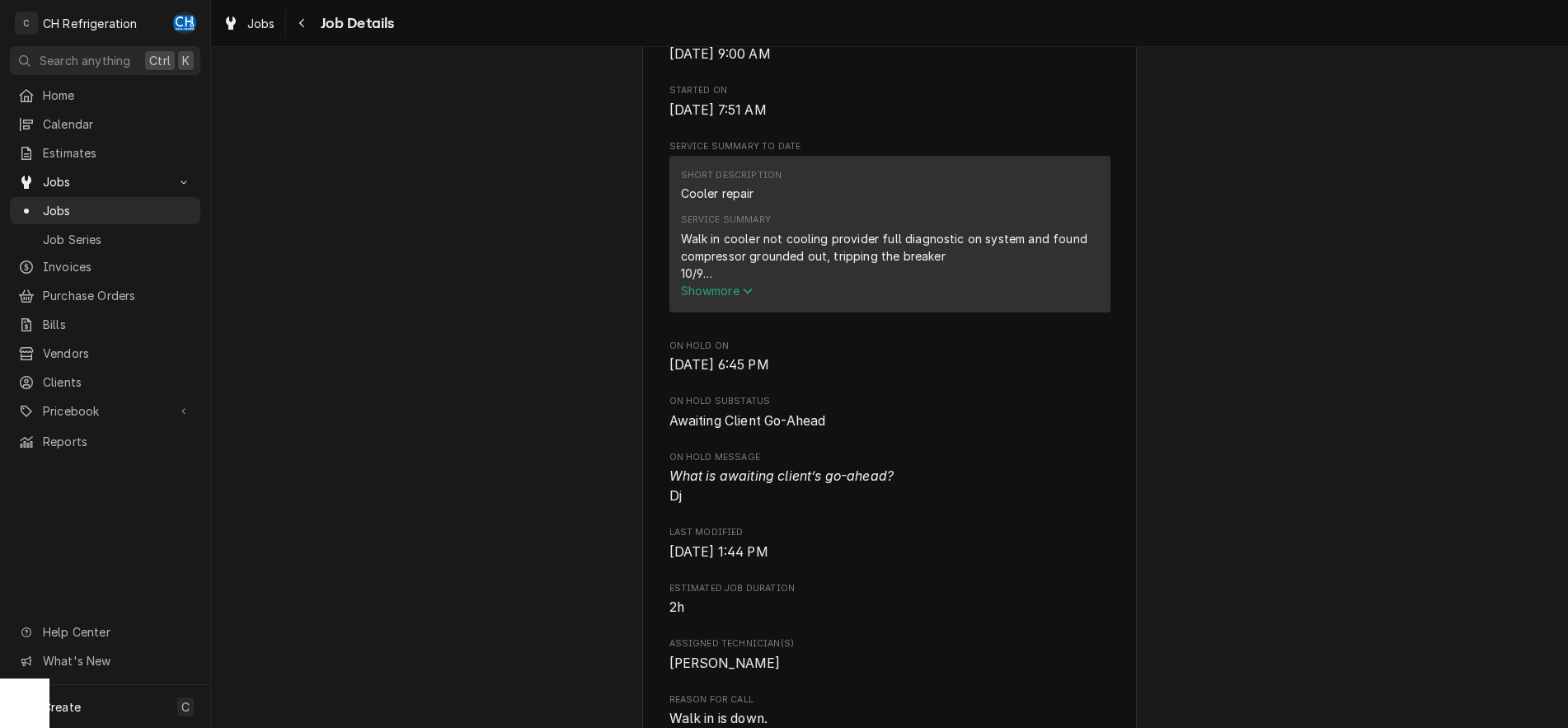
click at [716, 297] on span "Show more" at bounding box center [717, 291] width 73 height 14
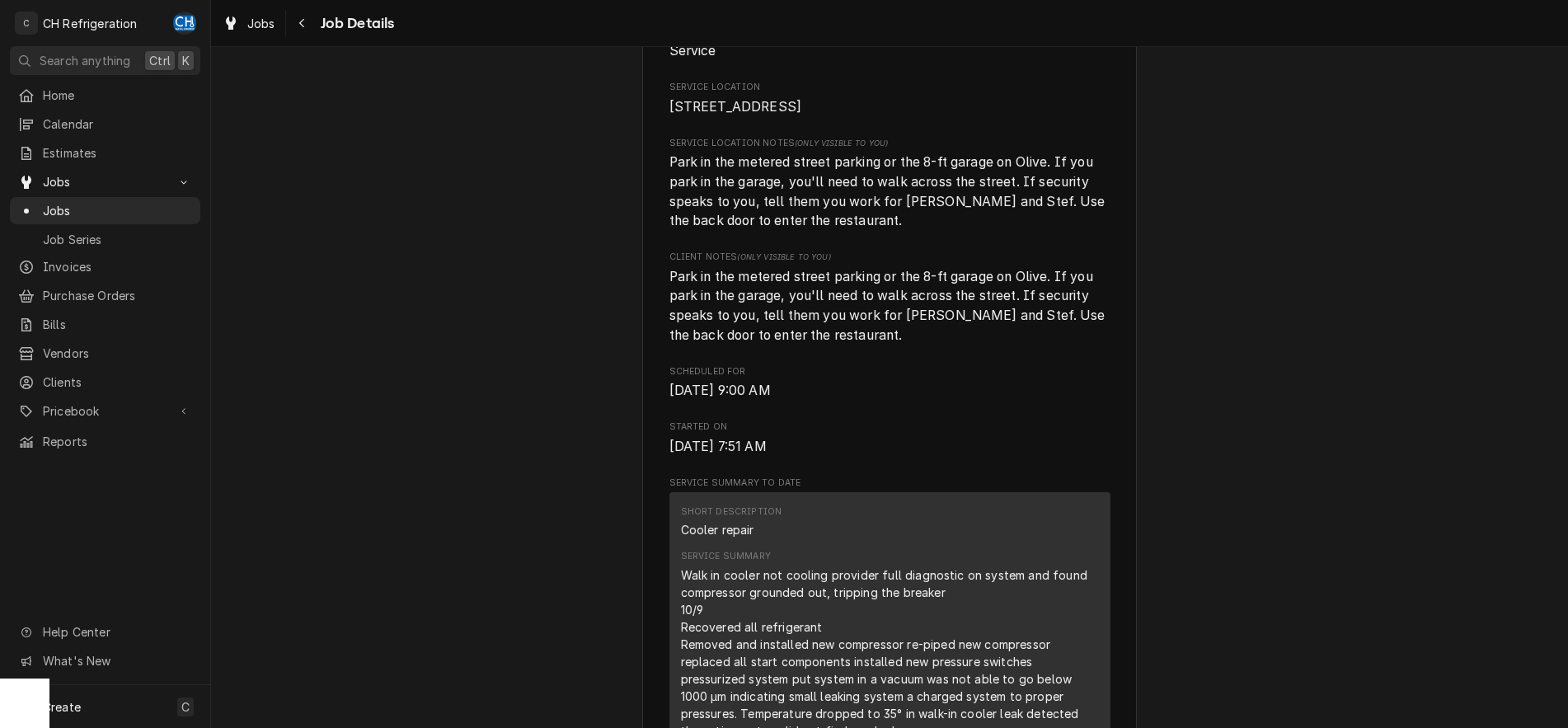
scroll to position [0, 0]
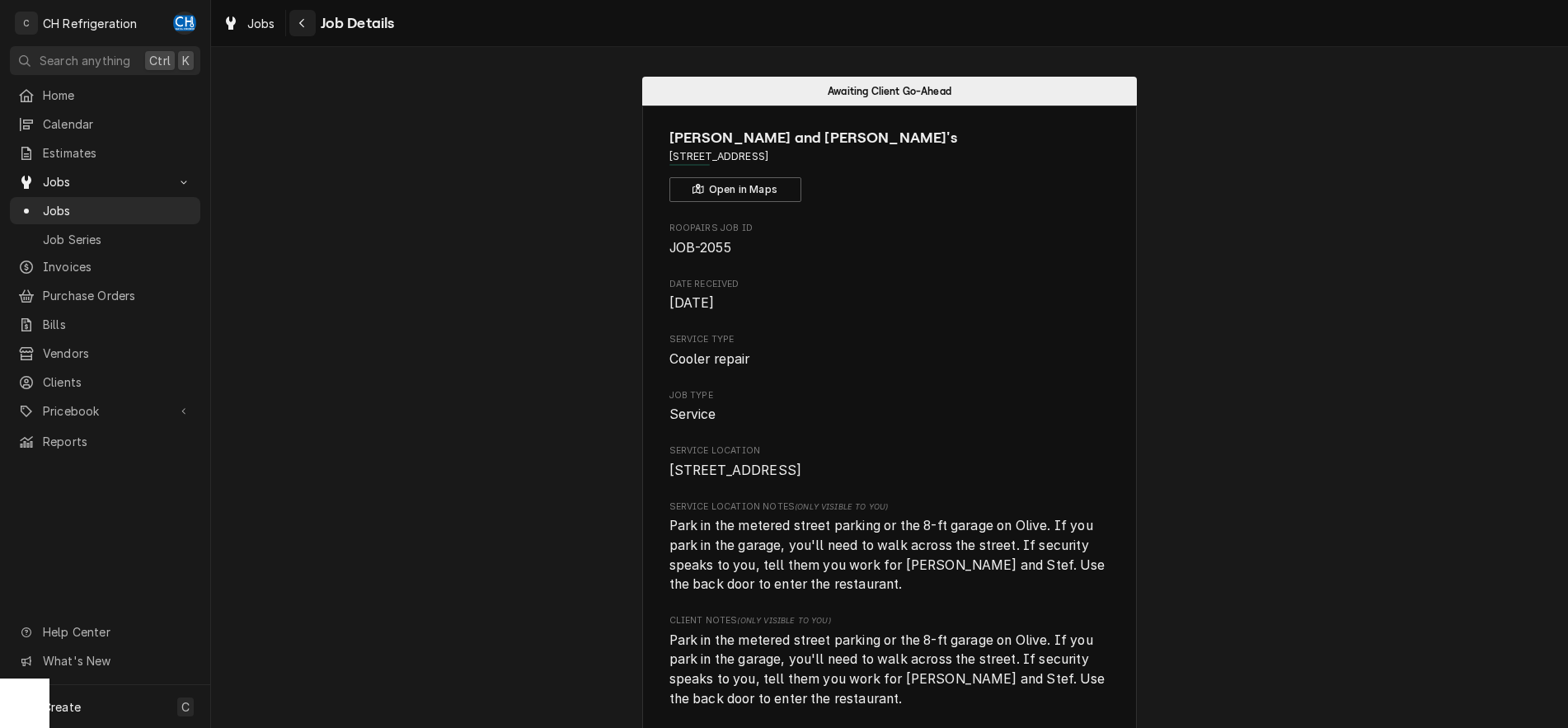
click at [294, 27] on button "Navigate back" at bounding box center [303, 23] width 27 height 27
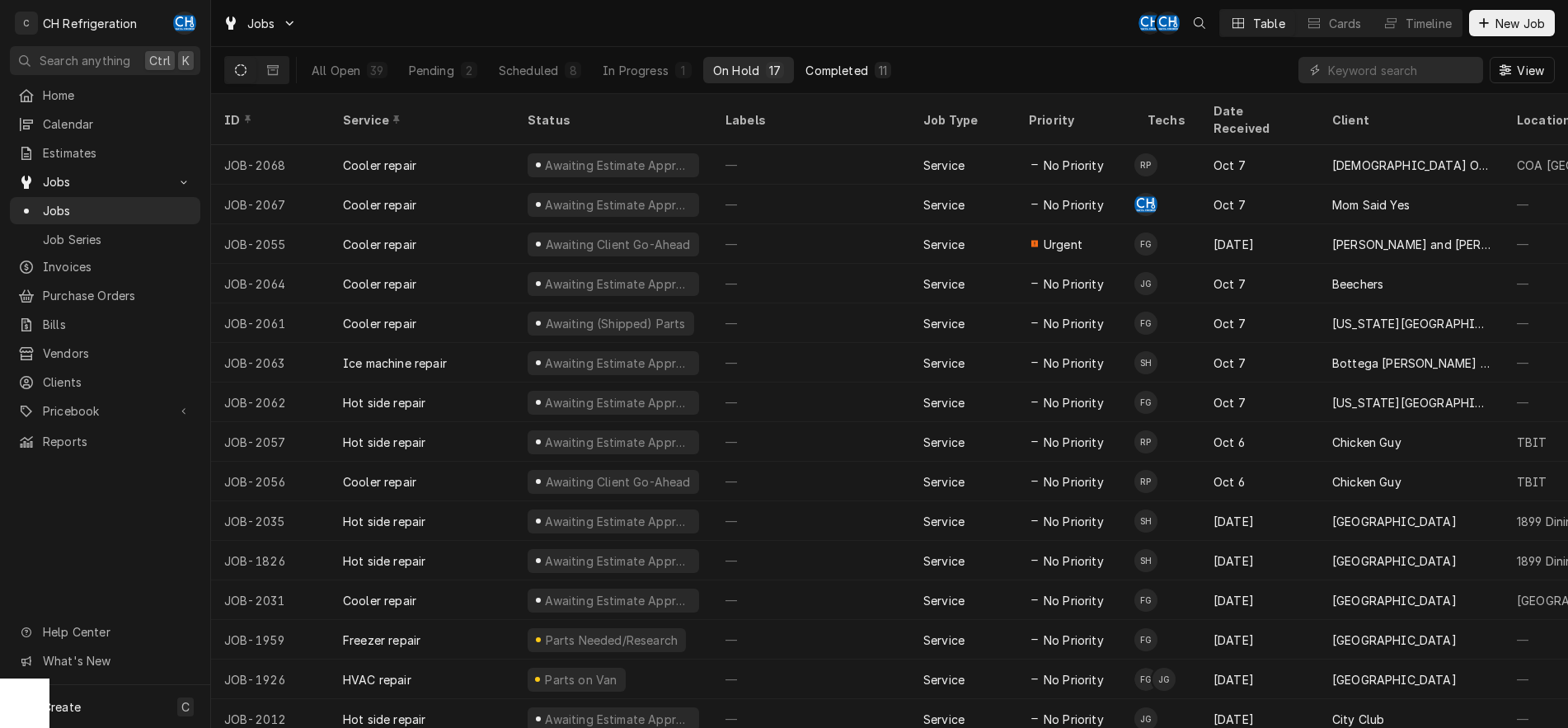
click at [845, 64] on div "Completed" at bounding box center [836, 69] width 61 height 17
